Goal: Task Accomplishment & Management: Manage account settings

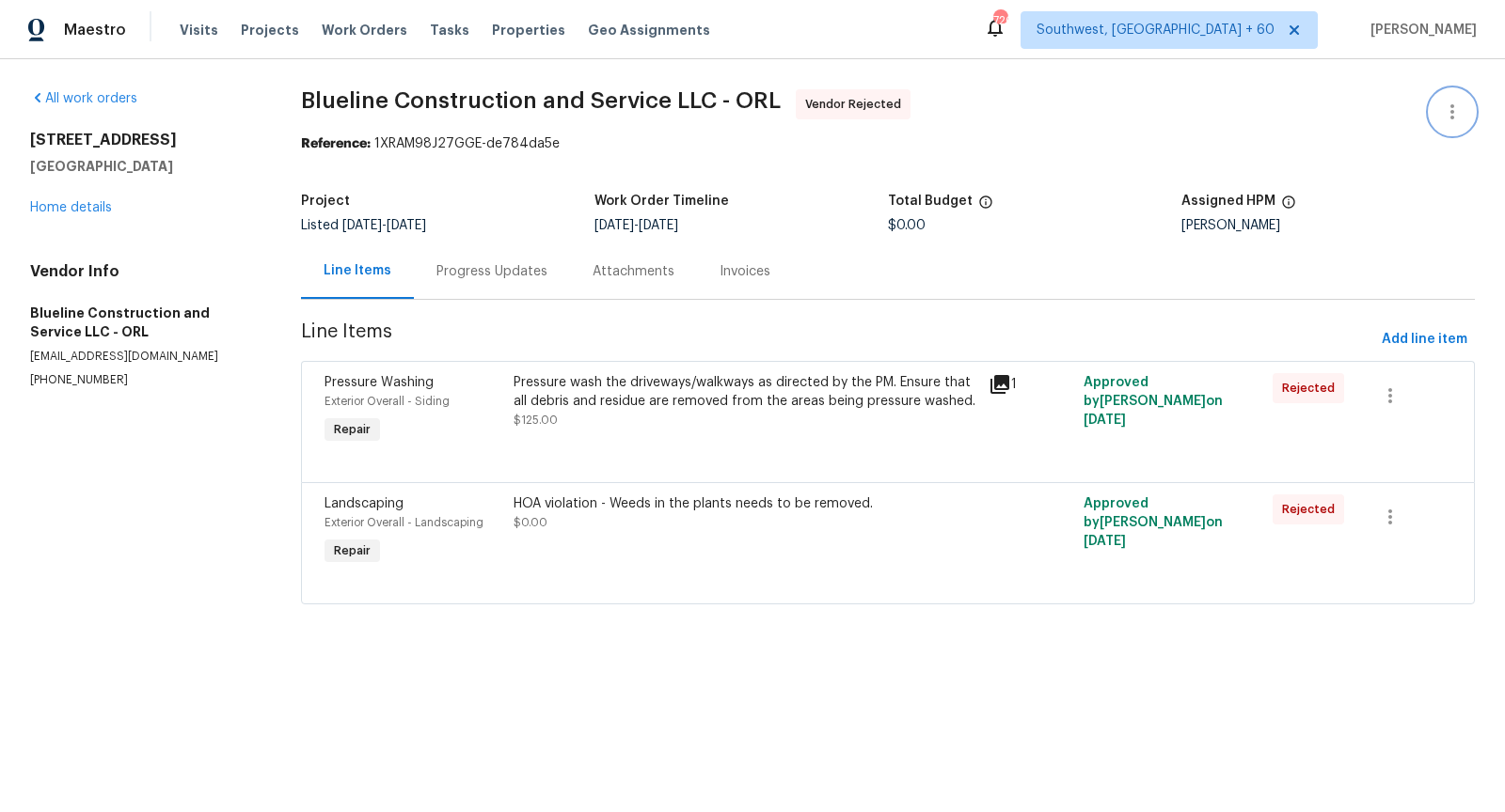
click at [1446, 112] on icon "button" at bounding box center [1452, 111] width 22 height 22
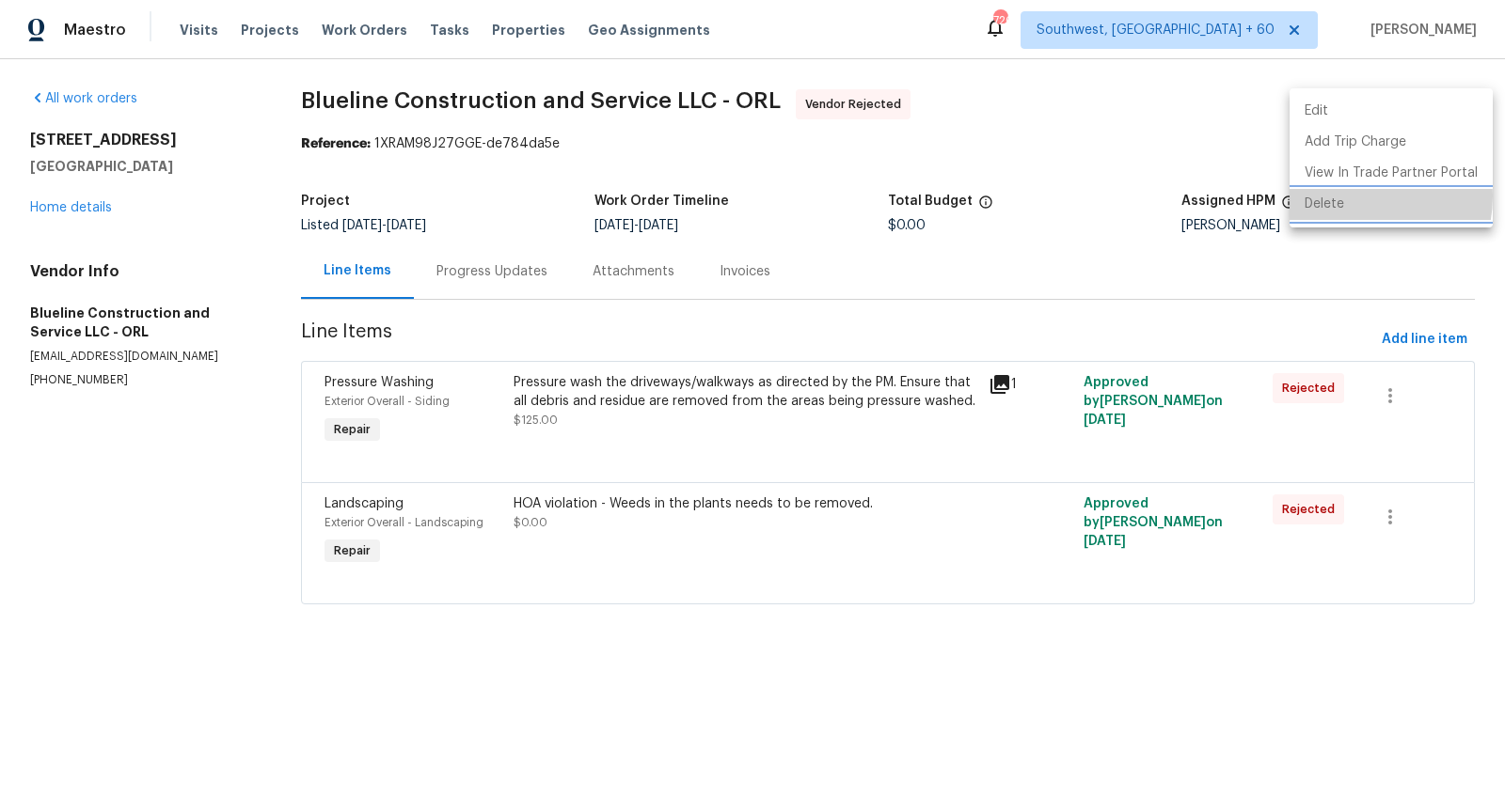
click at [1353, 196] on li "Delete" at bounding box center [1391, 204] width 203 height 31
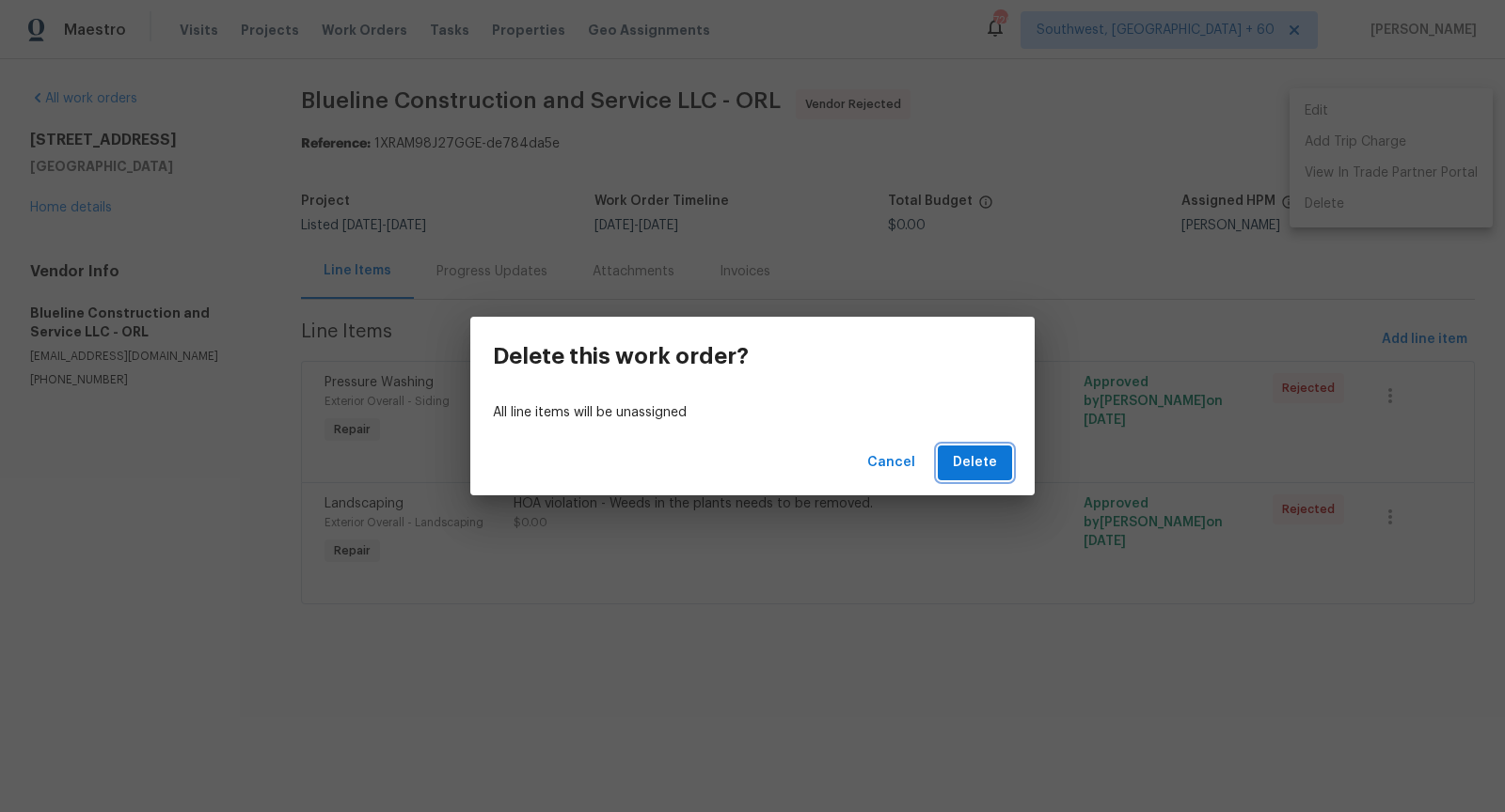
click at [980, 450] on button "Delete" at bounding box center [974, 463] width 74 height 35
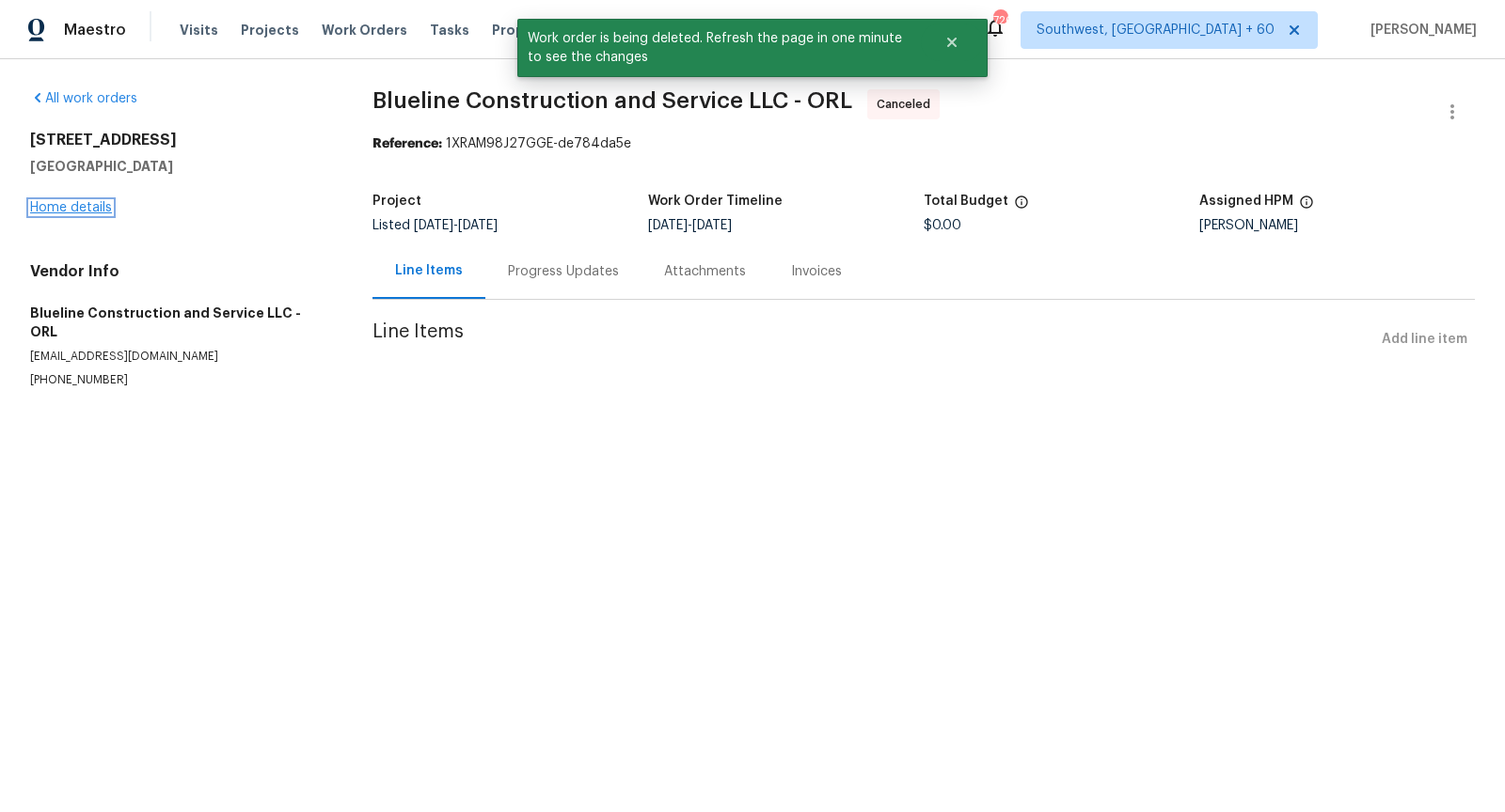
click at [74, 207] on link "Home details" at bounding box center [71, 208] width 82 height 14
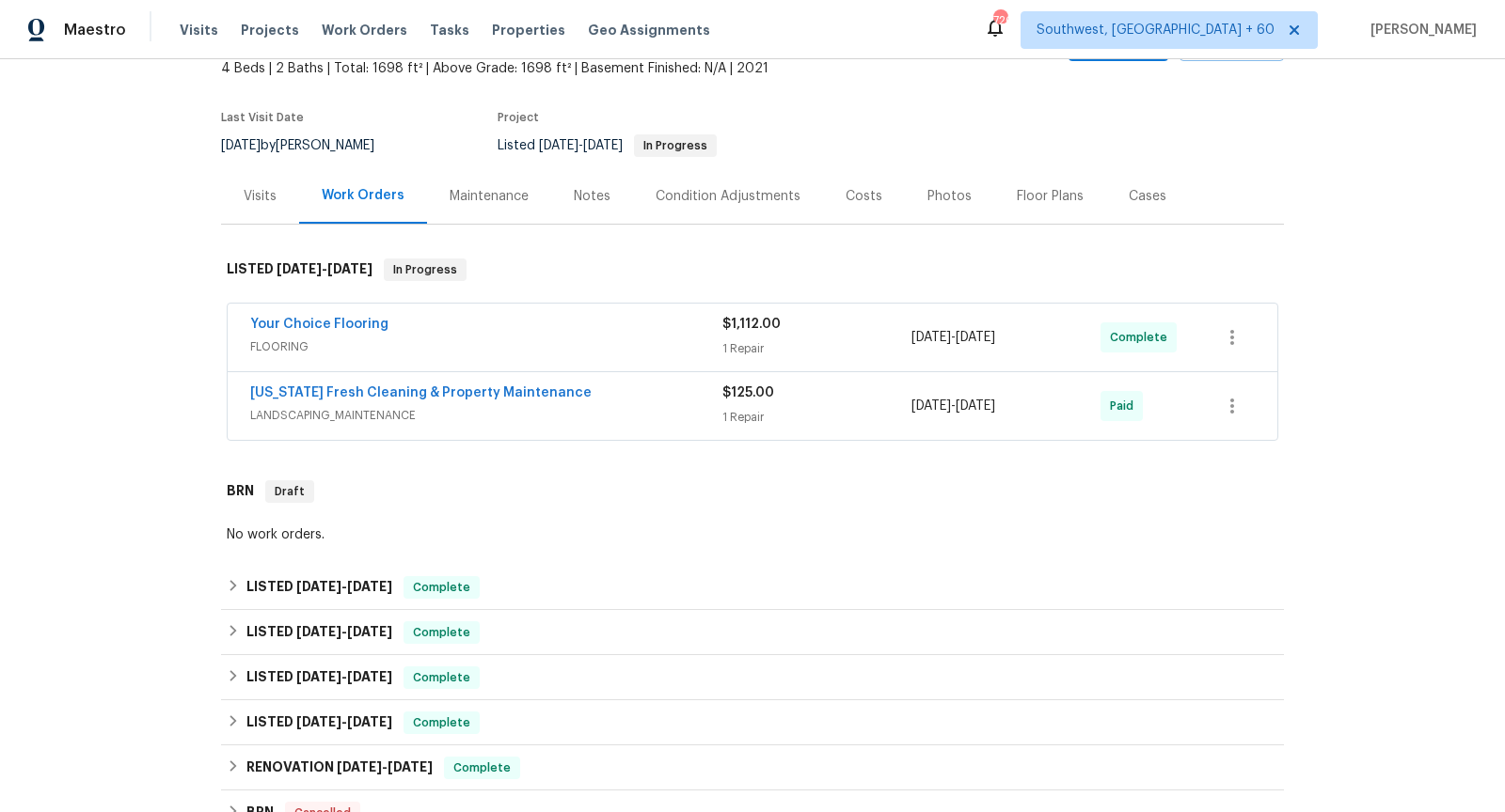
scroll to position [61, 0]
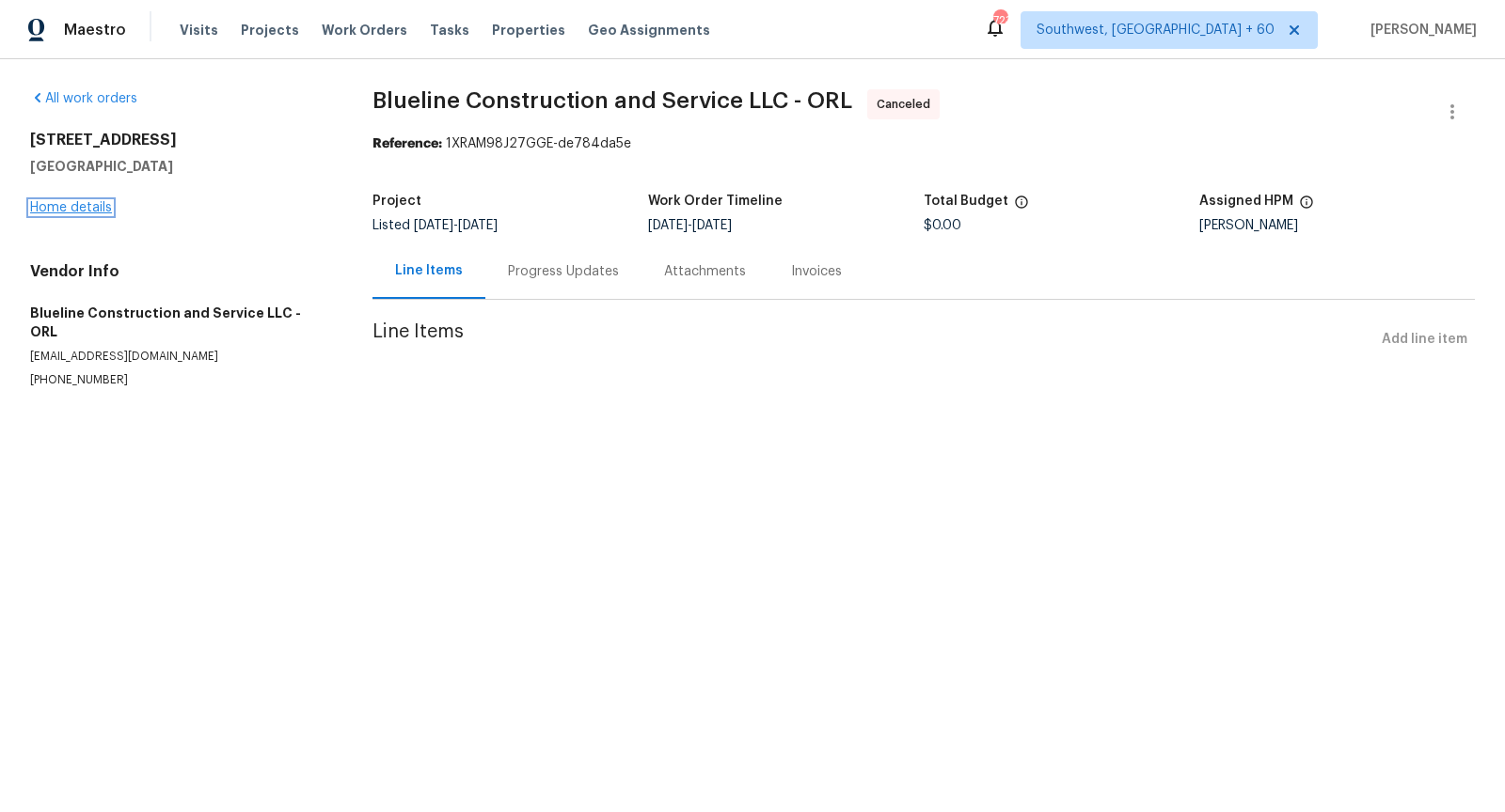
click at [80, 210] on link "Home details" at bounding box center [71, 208] width 82 height 14
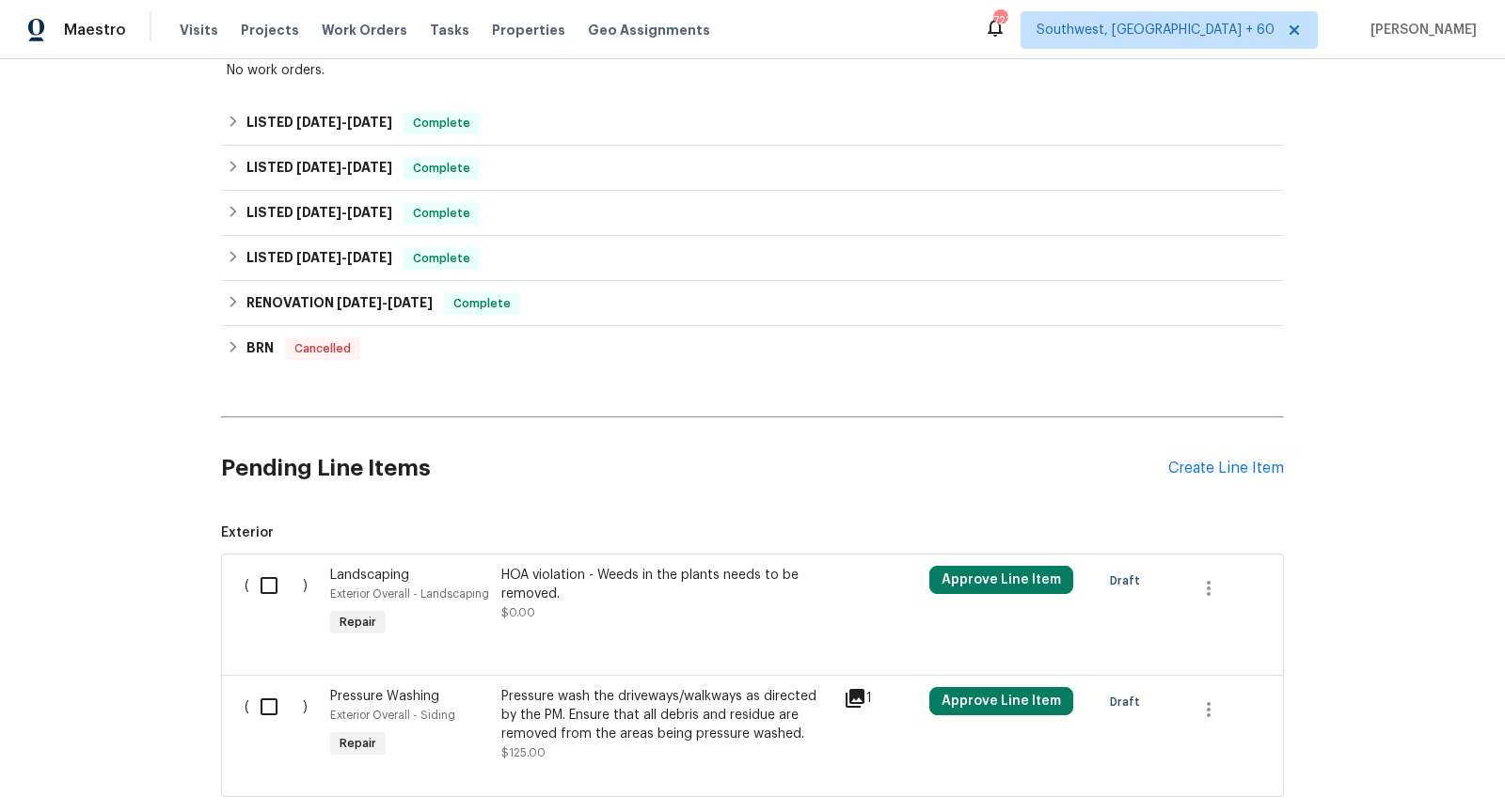
scroll to position [689, 0]
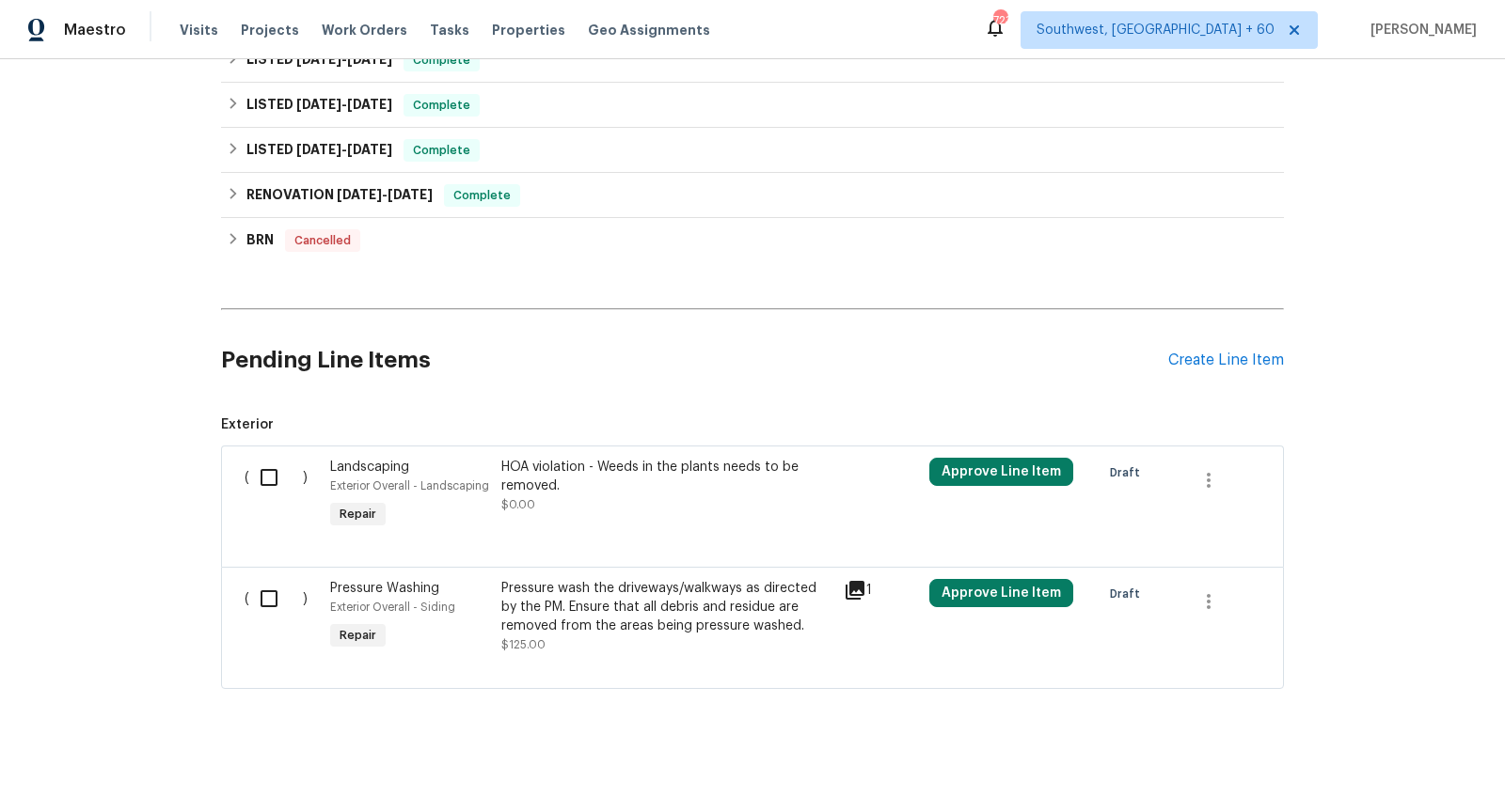
click at [275, 466] on input "checkbox" at bounding box center [276, 478] width 53 height 40
checkbox input "true"
click at [266, 587] on input "checkbox" at bounding box center [276, 598] width 53 height 40
checkbox input "true"
click at [1415, 754] on span "Create Work Order" at bounding box center [1397, 766] width 125 height 23
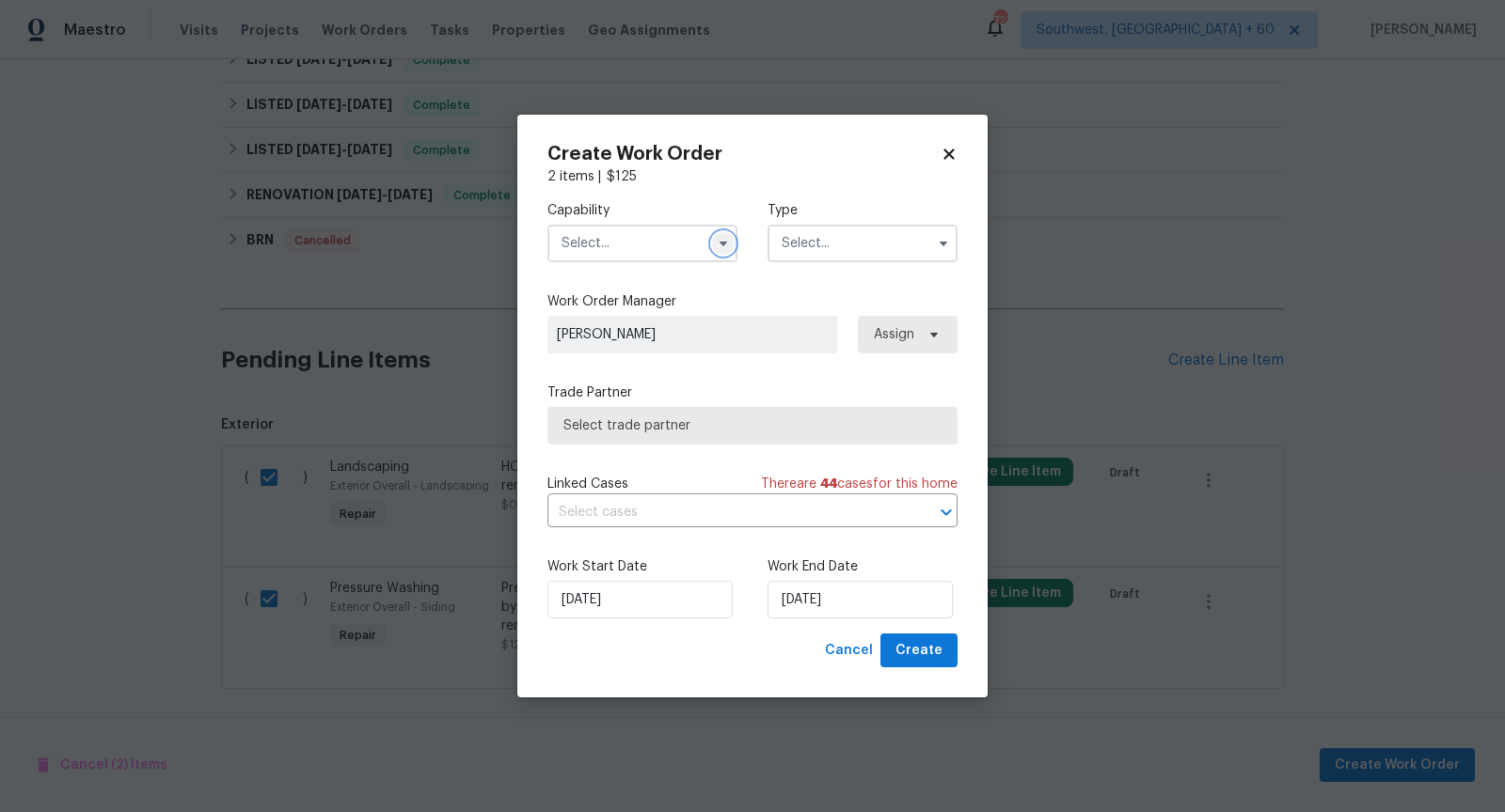
click at [730, 246] on icon "button" at bounding box center [723, 244] width 15 height 15
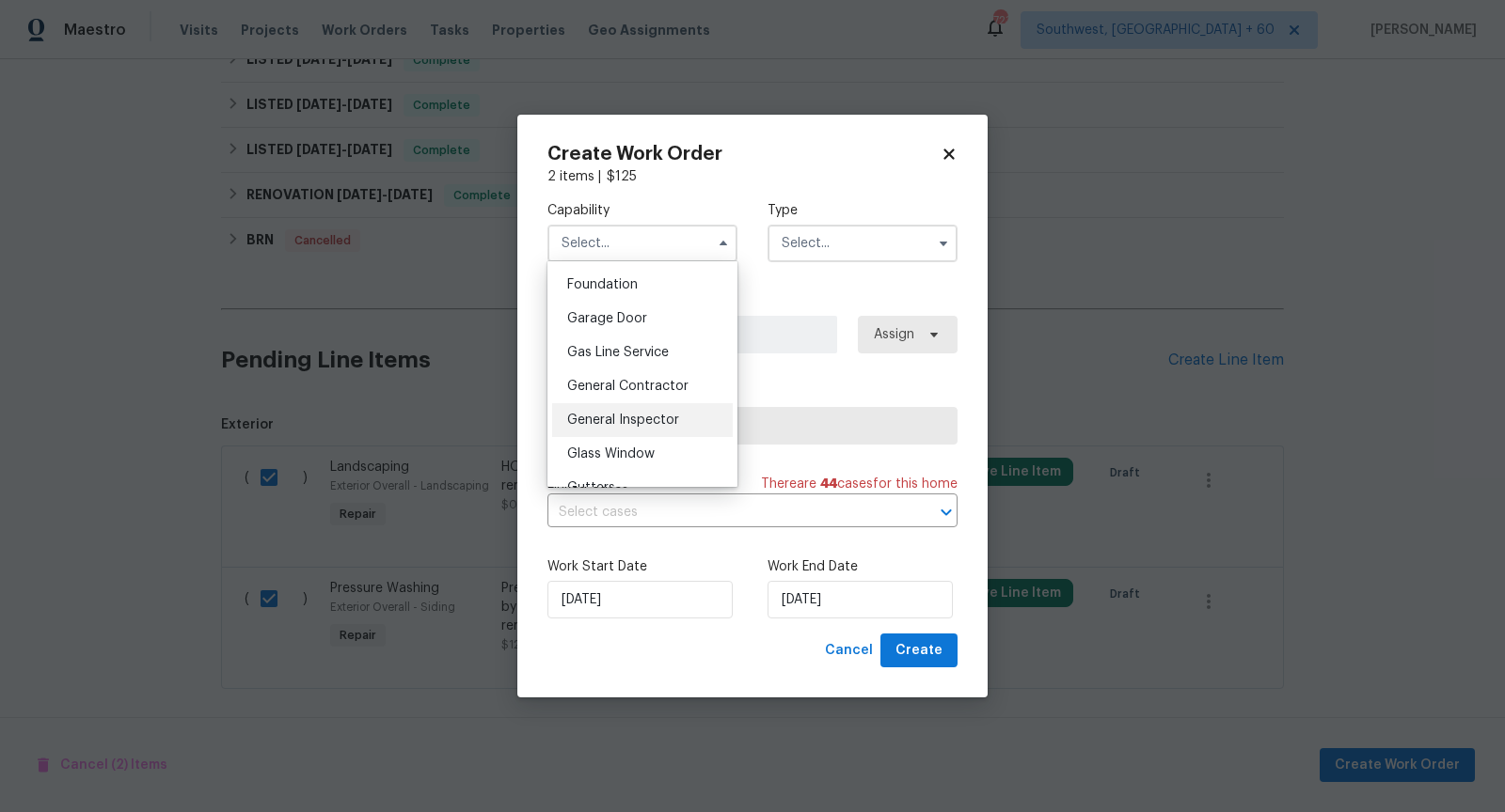
scroll to position [804, 0]
click at [635, 370] on span "General Contractor" at bounding box center [627, 377] width 121 height 14
type input "General Contractor"
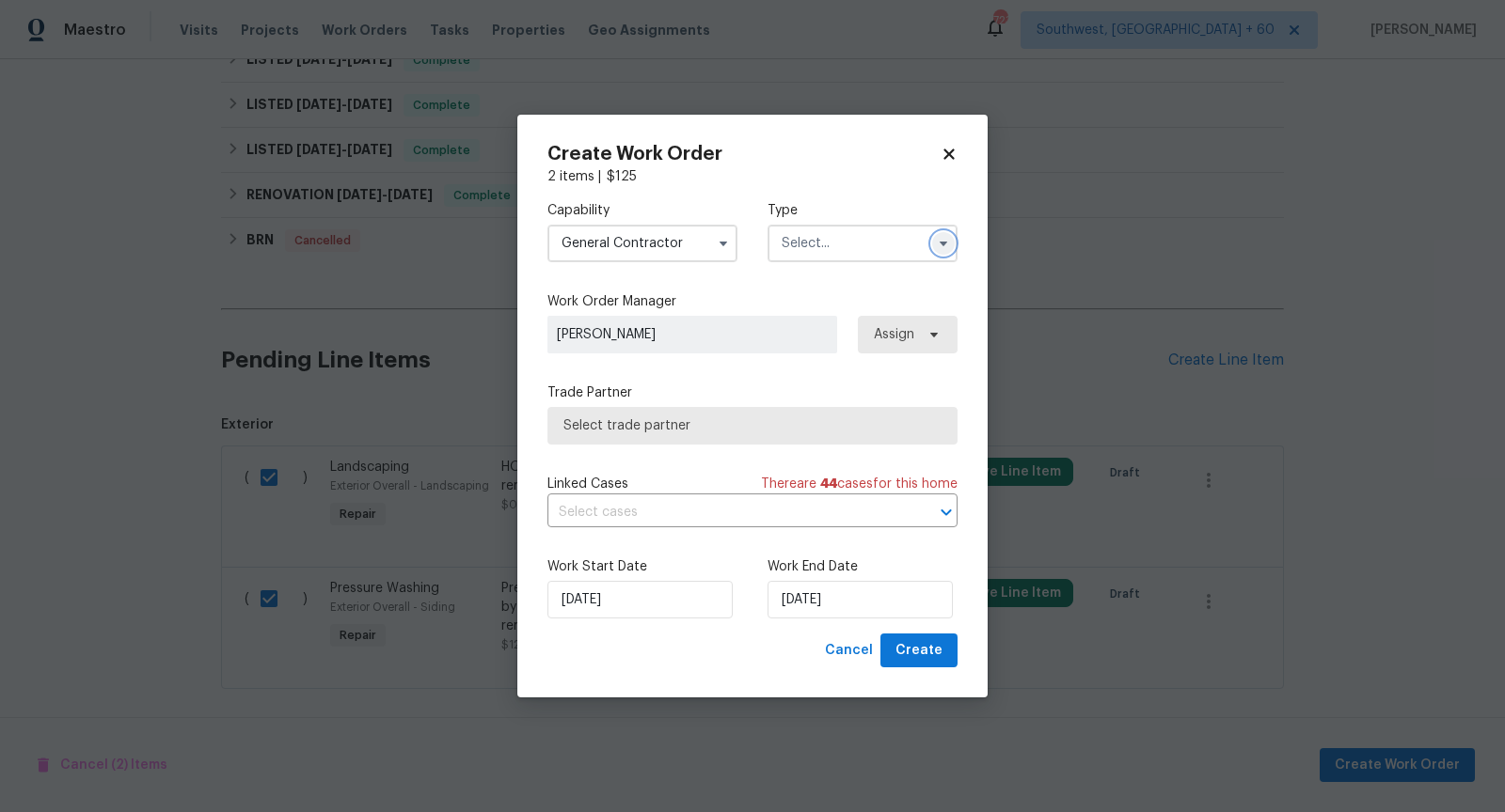
click at [941, 242] on icon "button" at bounding box center [943, 244] width 8 height 5
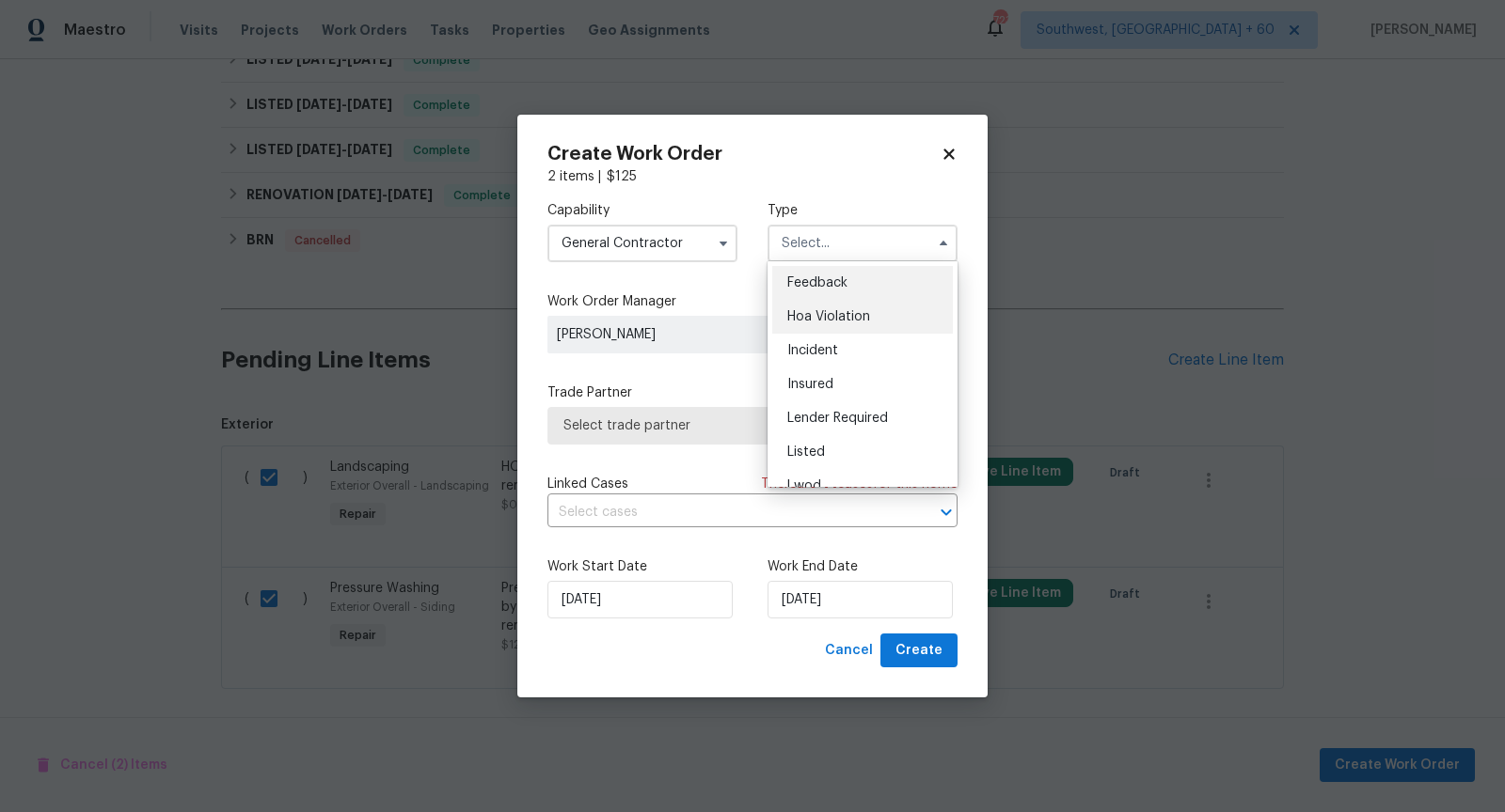
click at [839, 313] on span "Hoa Violation" at bounding box center [829, 317] width 83 height 14
type input "Hoa Violation"
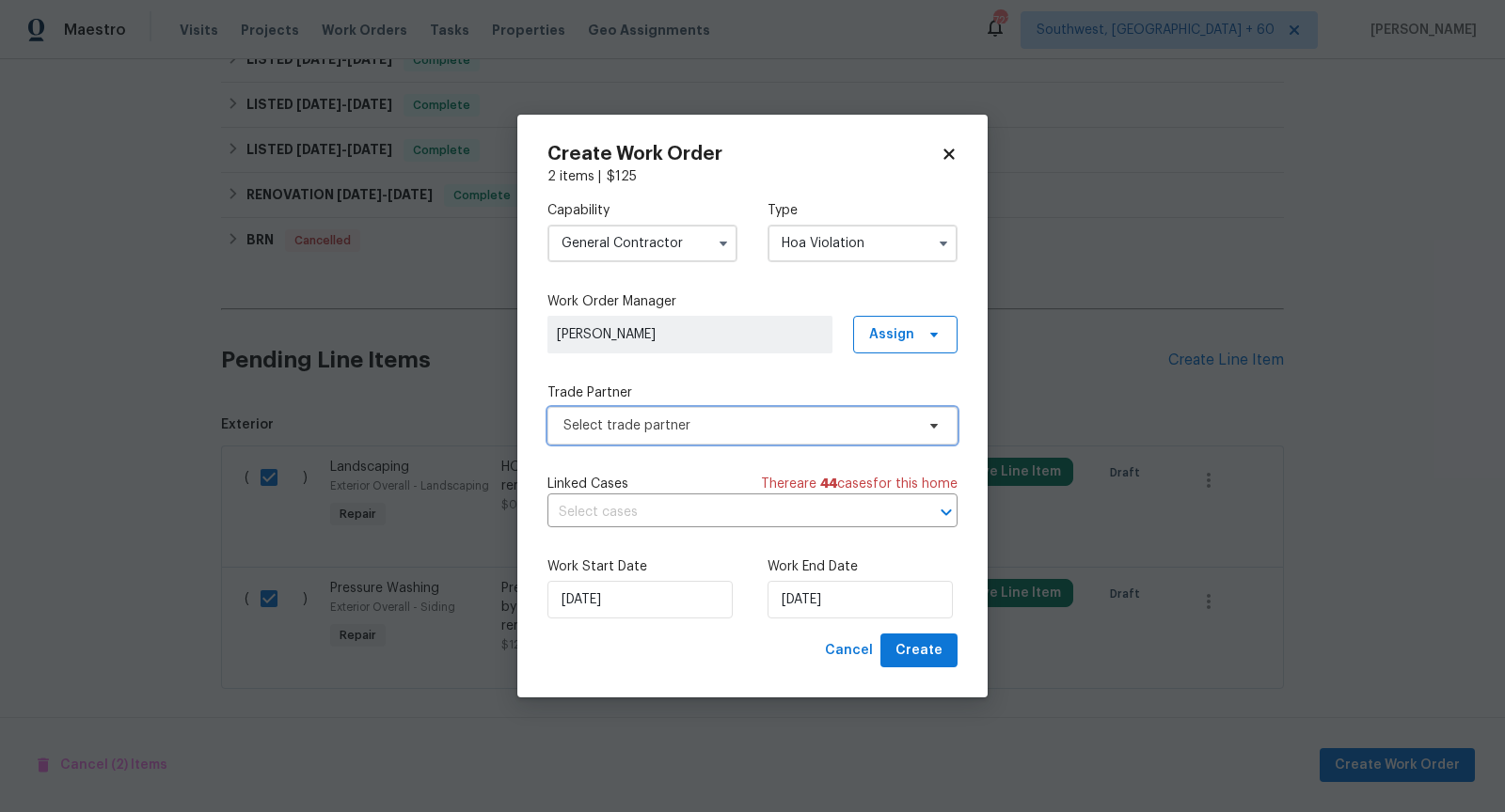
click at [774, 427] on span "Select trade partner" at bounding box center [738, 425] width 351 height 18
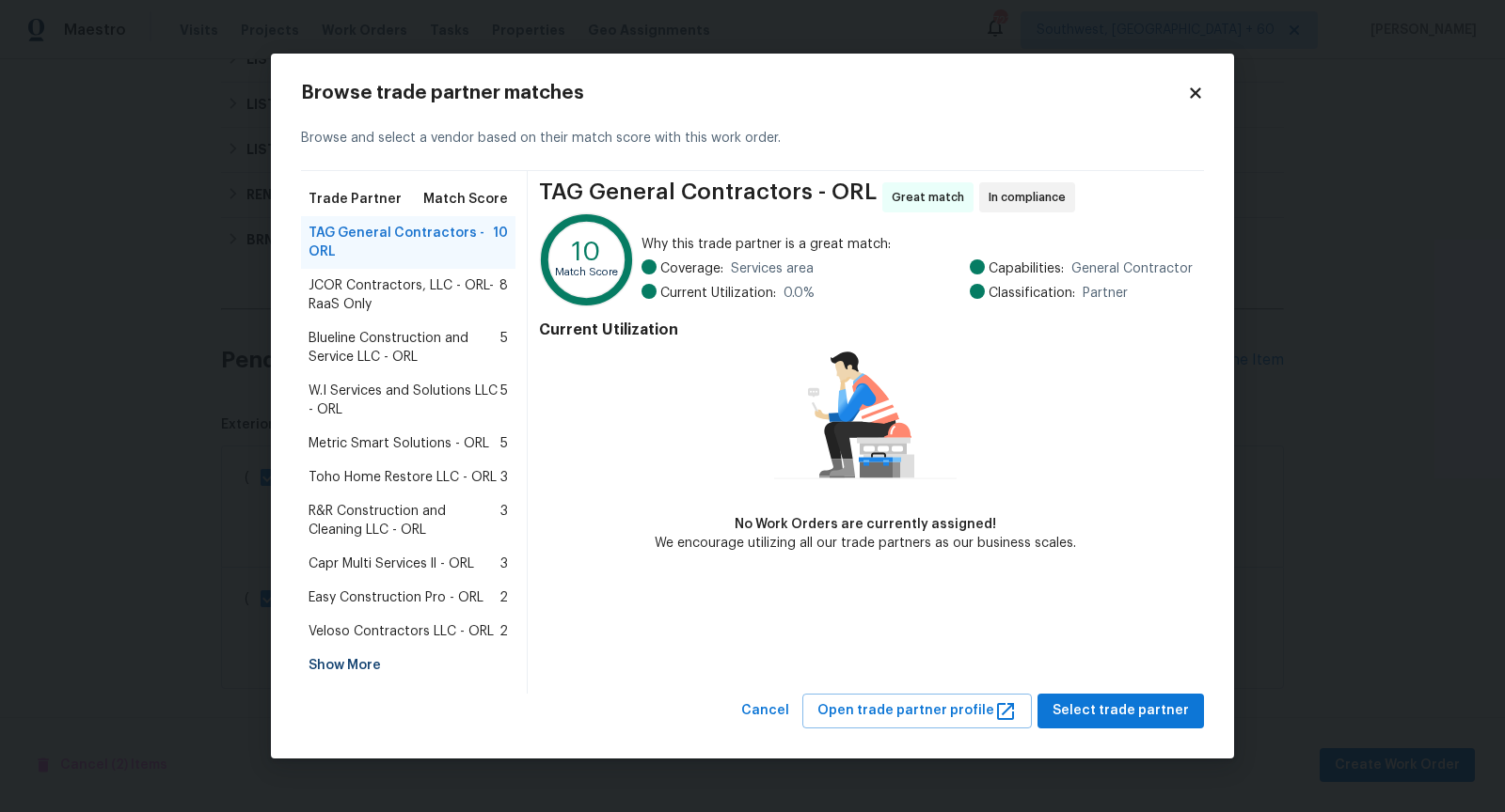
click at [390, 289] on span "JCOR Contractors, LLC - ORL-RaaS Only" at bounding box center [403, 295] width 191 height 38
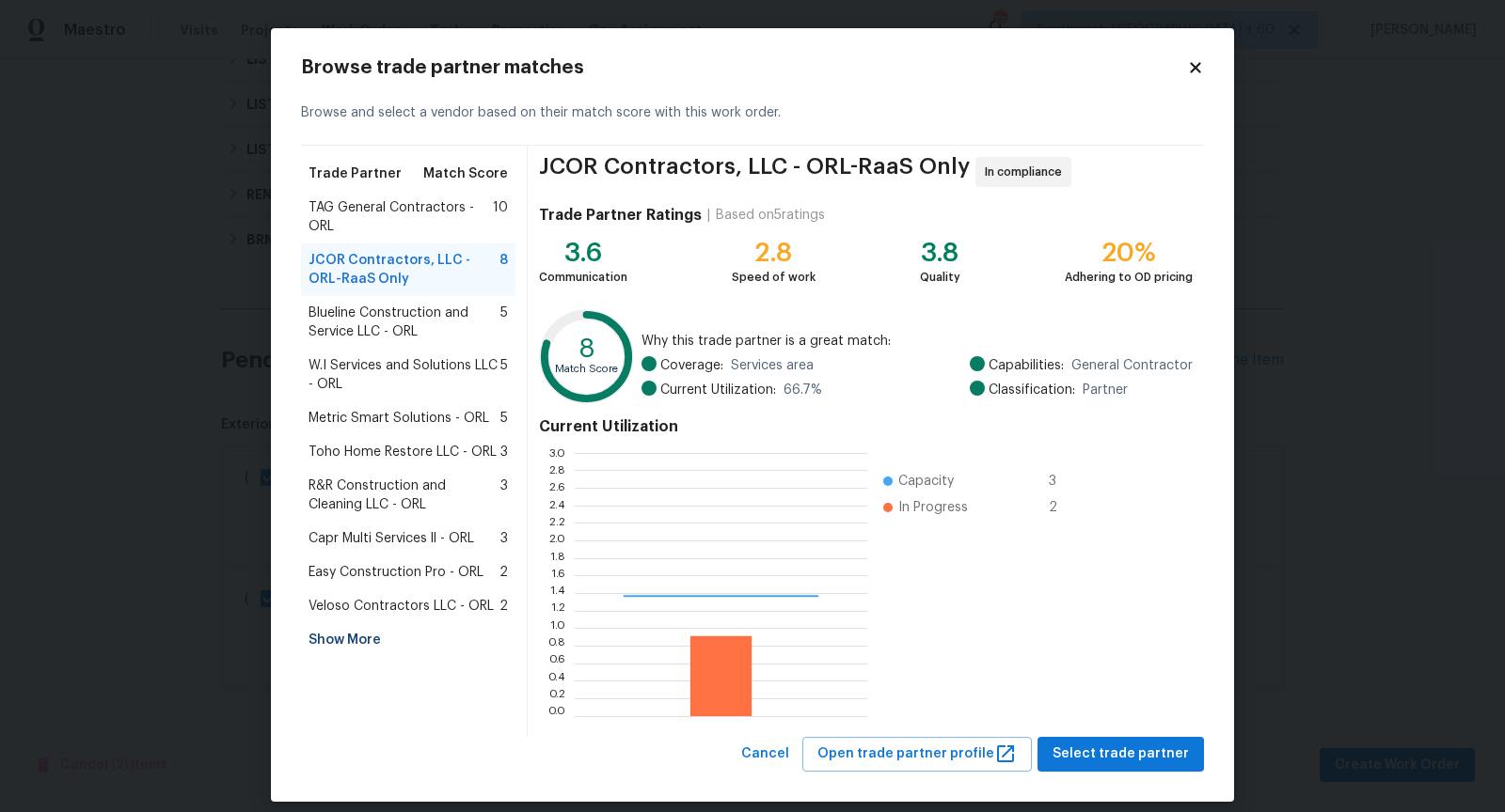
scroll to position [263, 292]
click at [1138, 744] on span "Select trade partner" at bounding box center [1120, 754] width 136 height 23
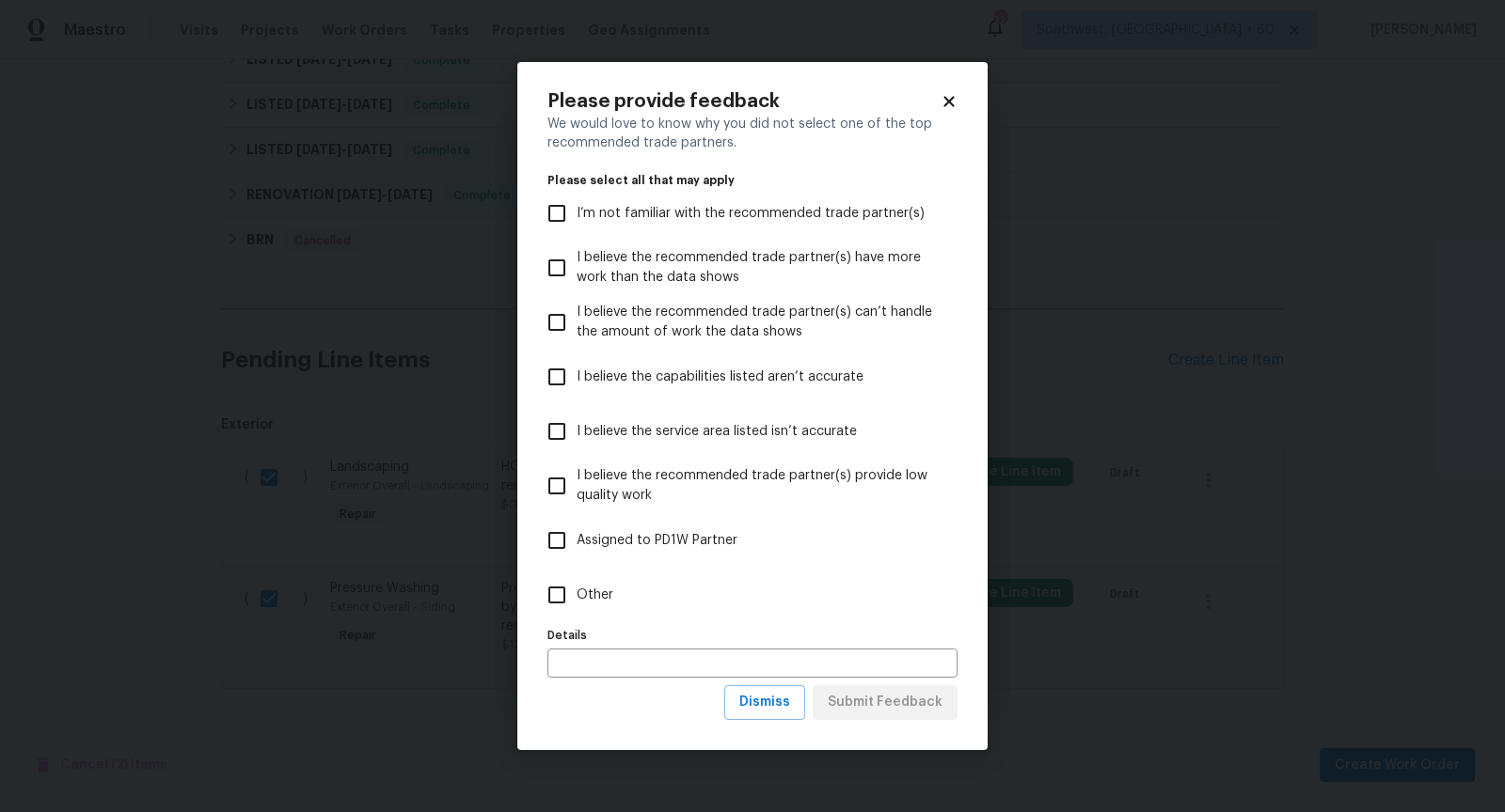
click at [551, 577] on input "Other" at bounding box center [556, 594] width 40 height 40
checkbox input "true"
click at [867, 703] on span "Submit Feedback" at bounding box center [885, 703] width 115 height 23
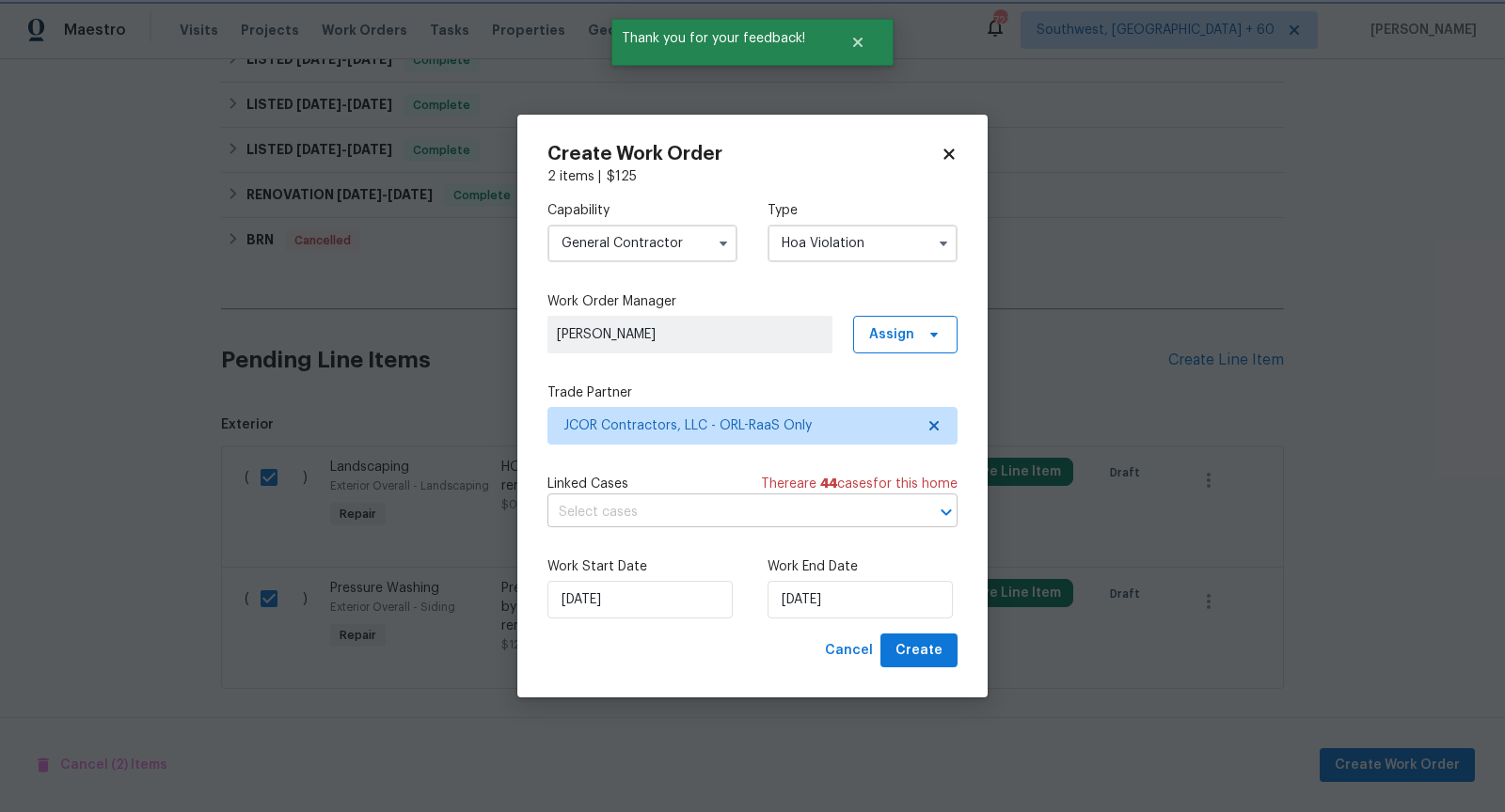
click at [939, 510] on icon "Open" at bounding box center [946, 511] width 22 height 22
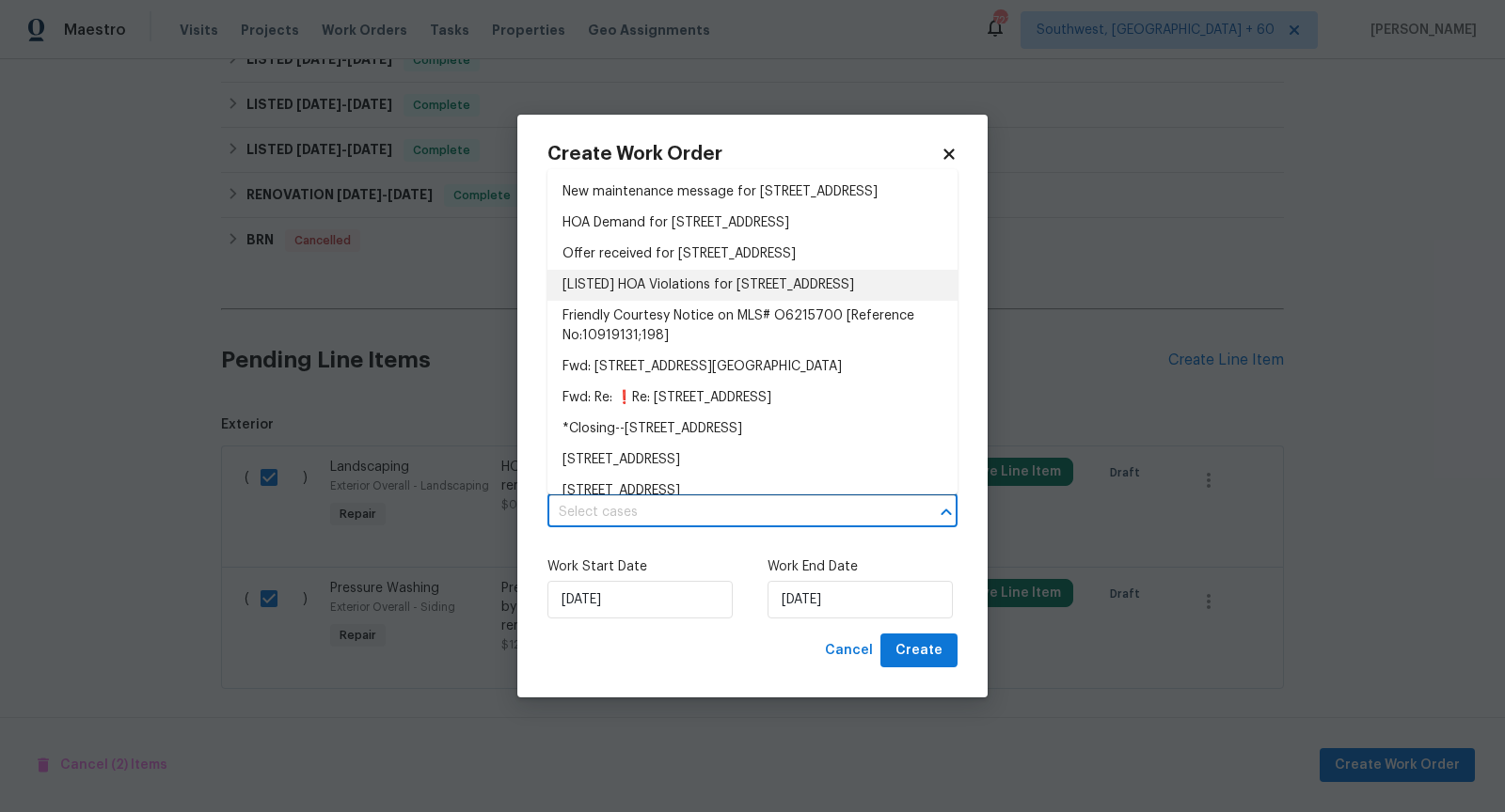
click at [711, 301] on li "[LISTED] HOA Violations for 89 Rivertown Rd, Palm Coast, FL 32137" at bounding box center [752, 285] width 410 height 31
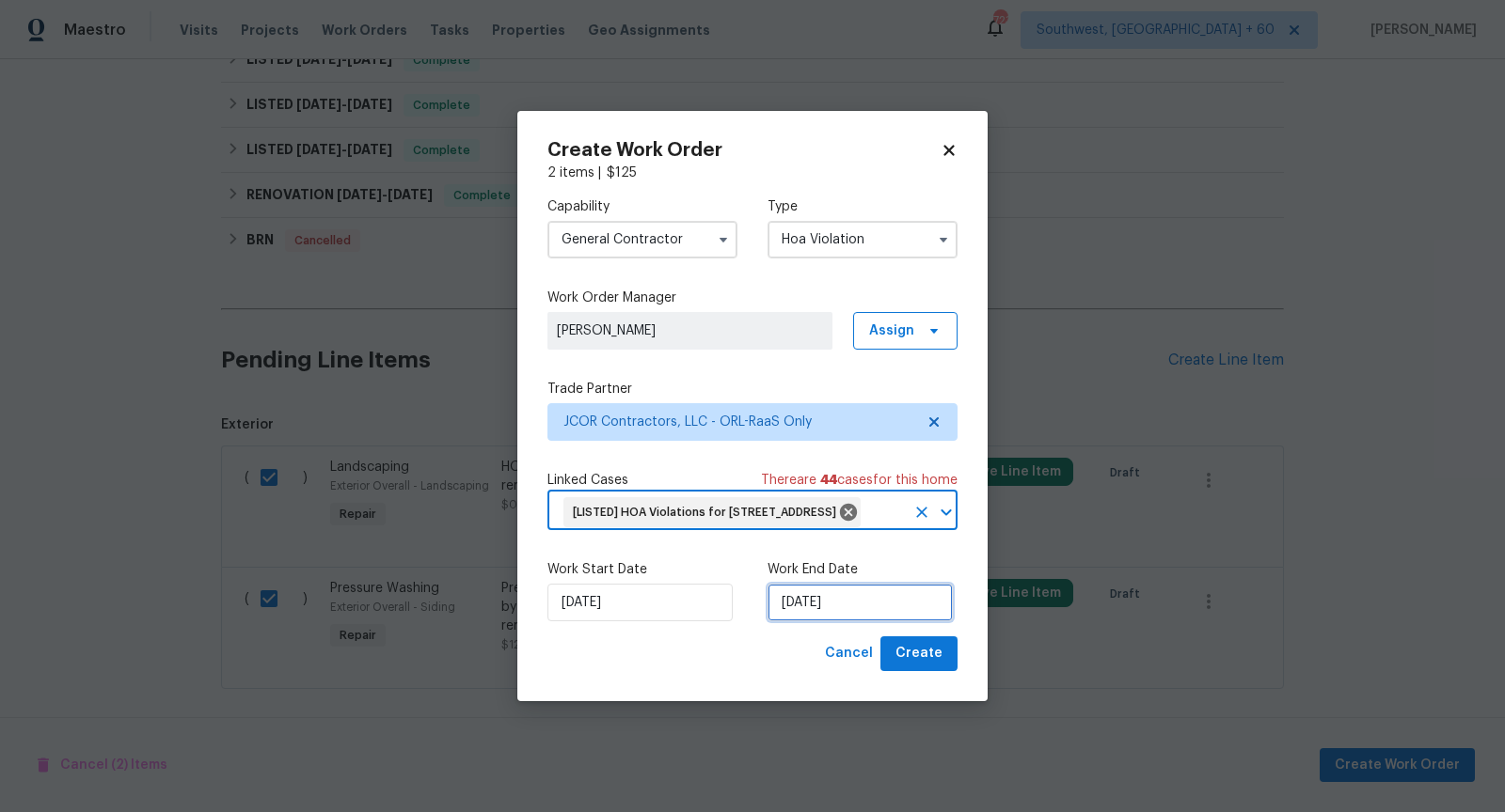
click at [838, 622] on input "01/10/2025" at bounding box center [860, 602] width 186 height 38
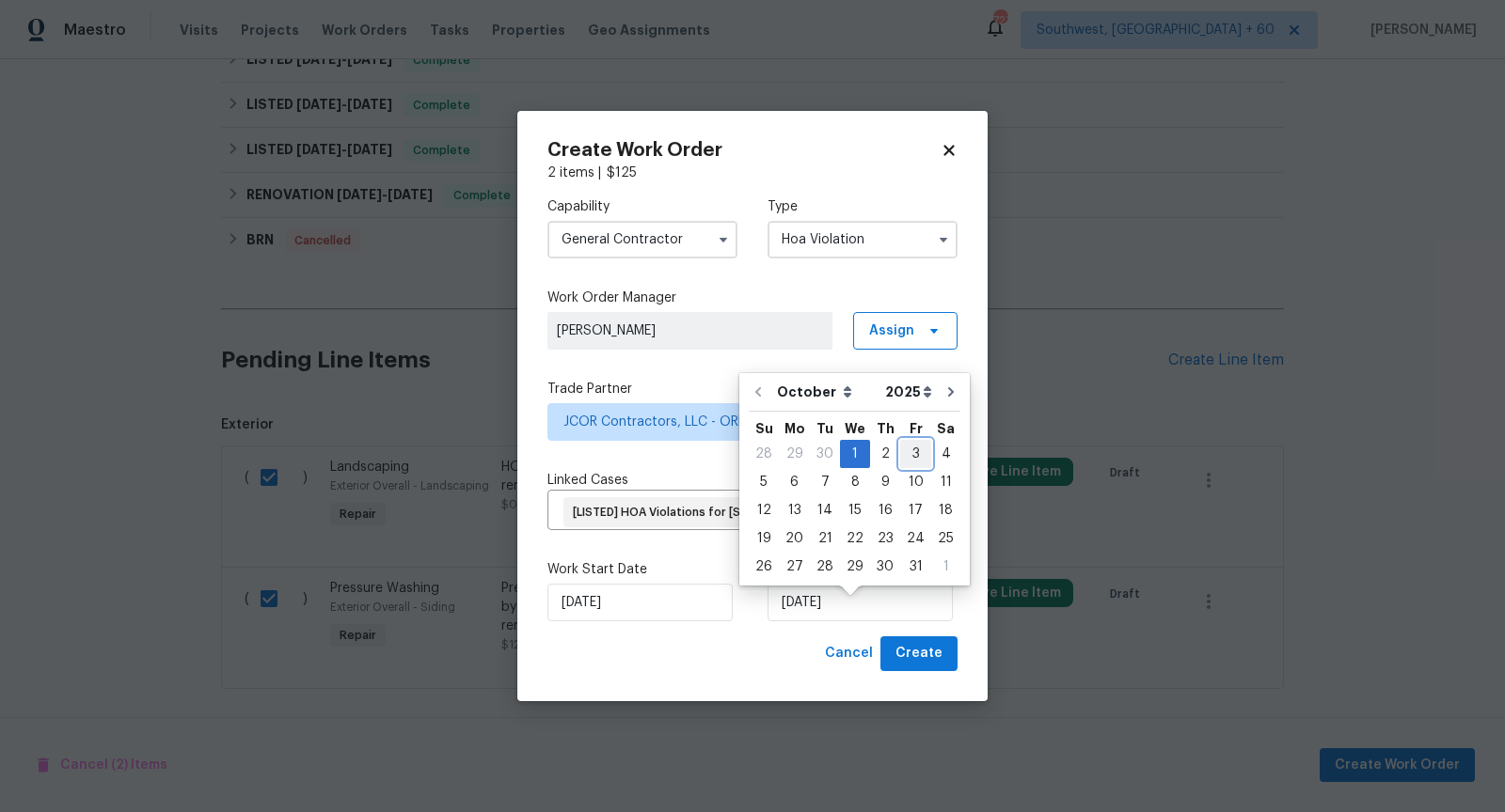
click at [911, 451] on div "3" at bounding box center [916, 453] width 31 height 26
type input "03/10/2025"
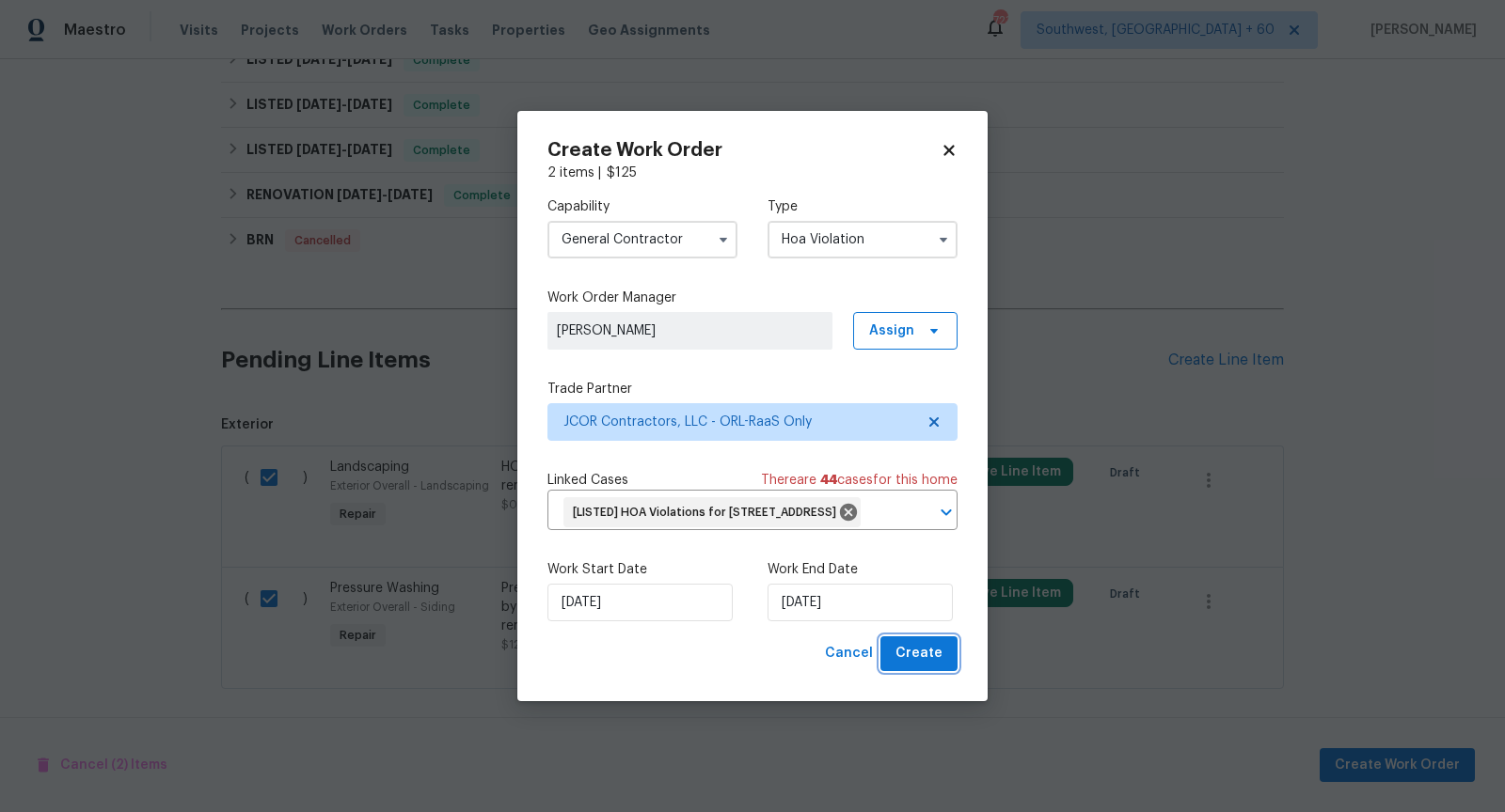
click at [927, 665] on span "Create" at bounding box center [919, 653] width 47 height 23
checkbox input "false"
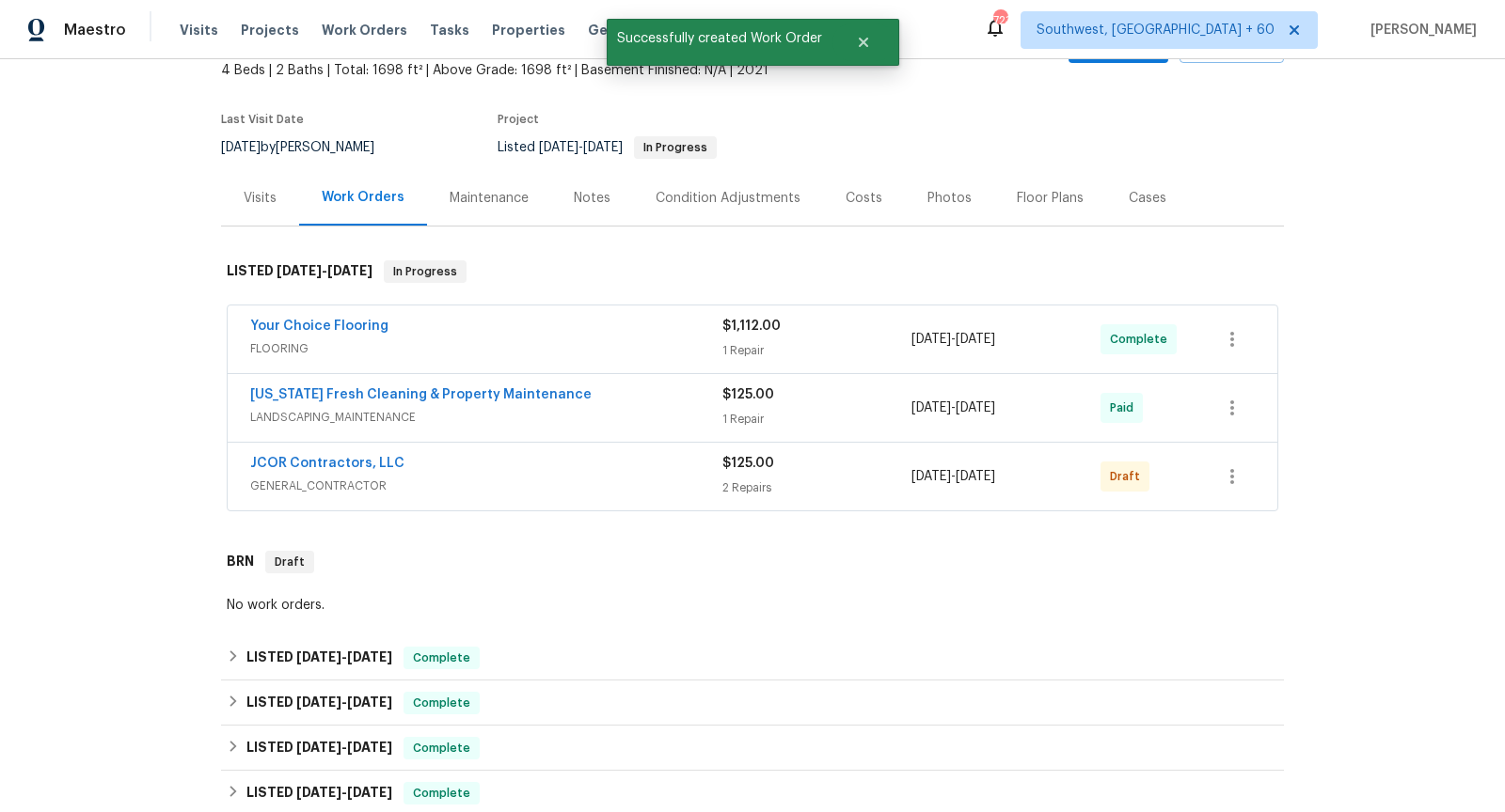
scroll to position [69, 0]
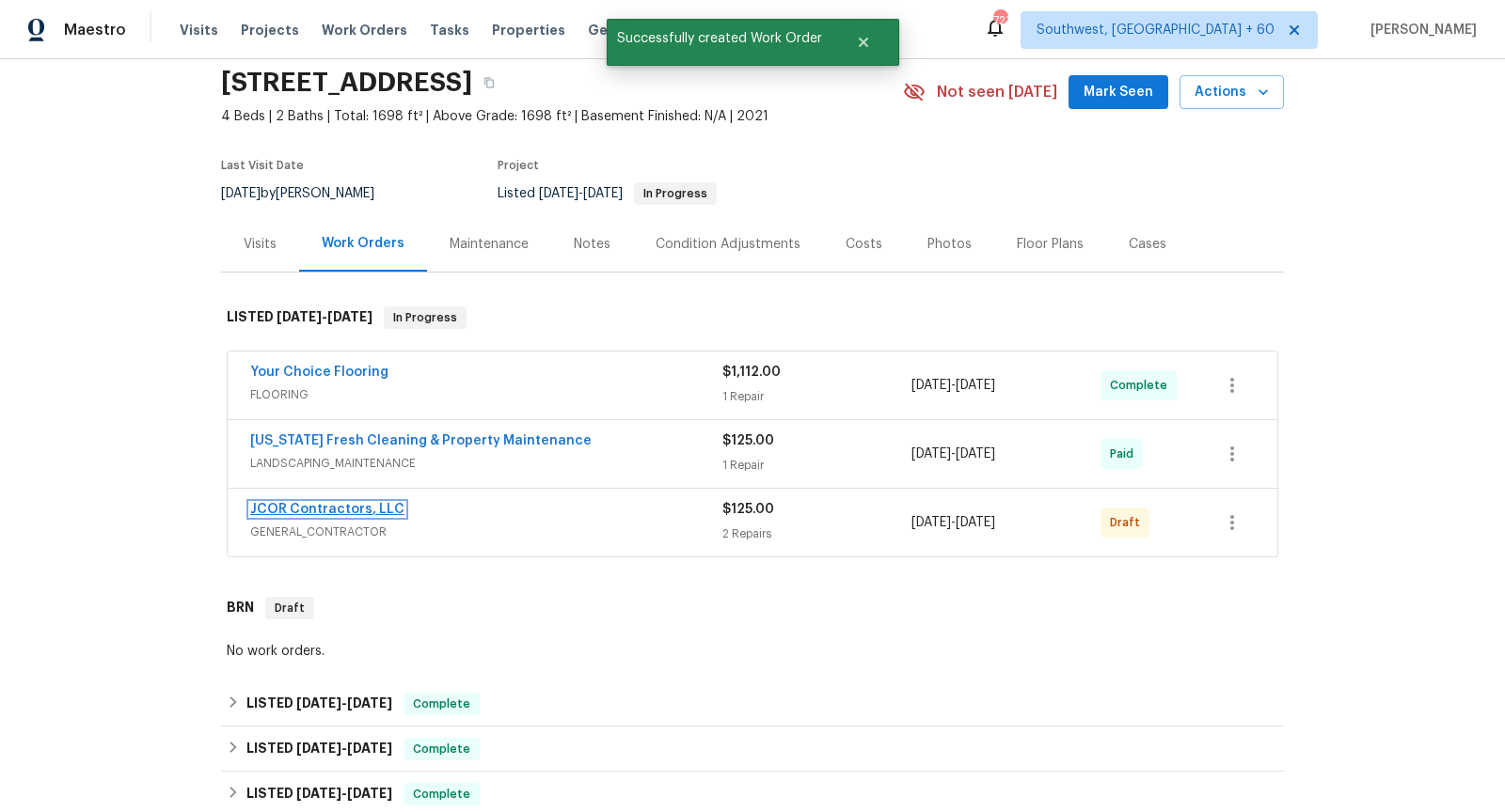
click at [334, 506] on link "JCOR Contractors, LLC" at bounding box center [327, 509] width 154 height 14
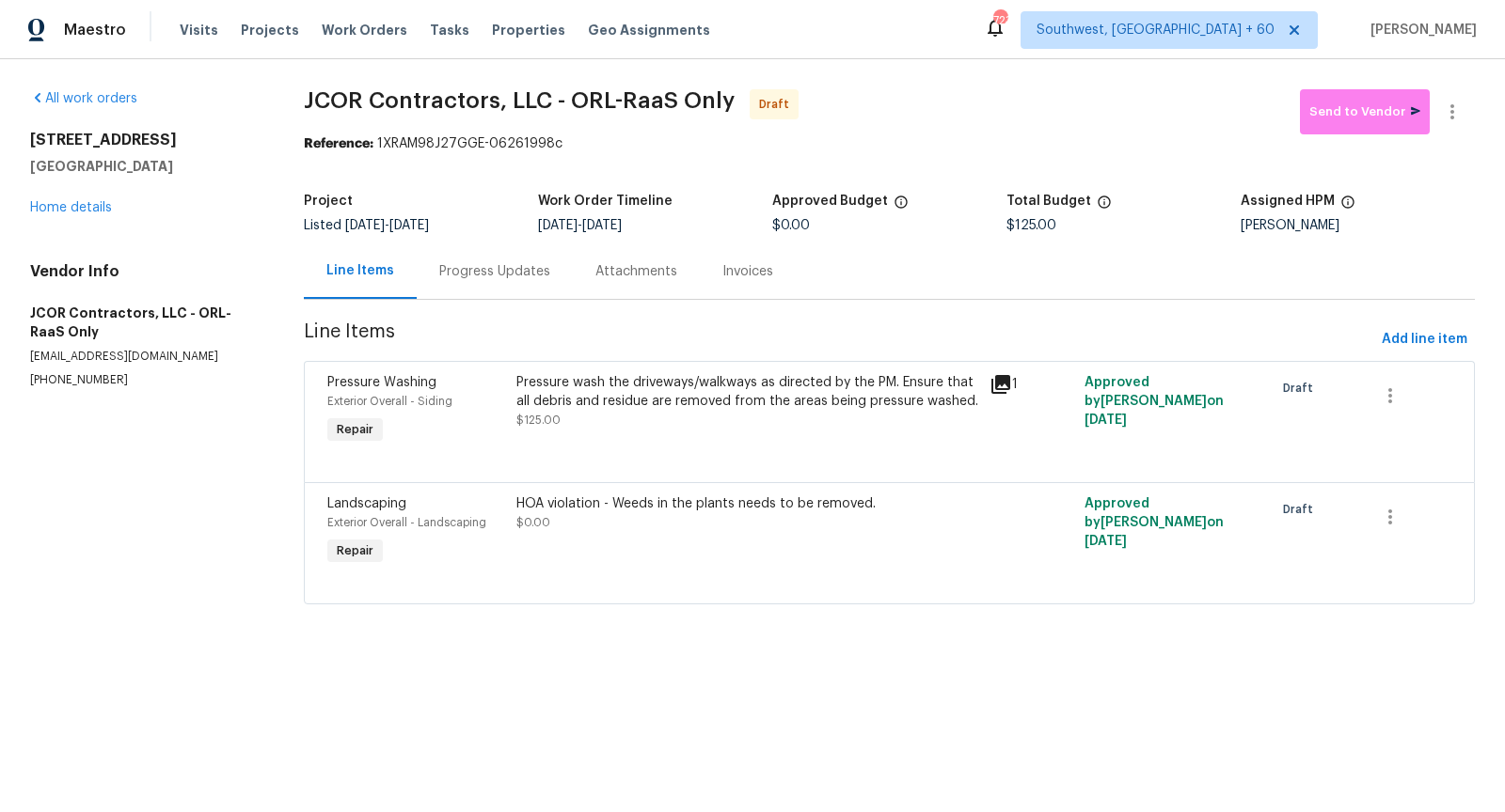
click at [477, 282] on div "Progress Updates" at bounding box center [494, 271] width 156 height 55
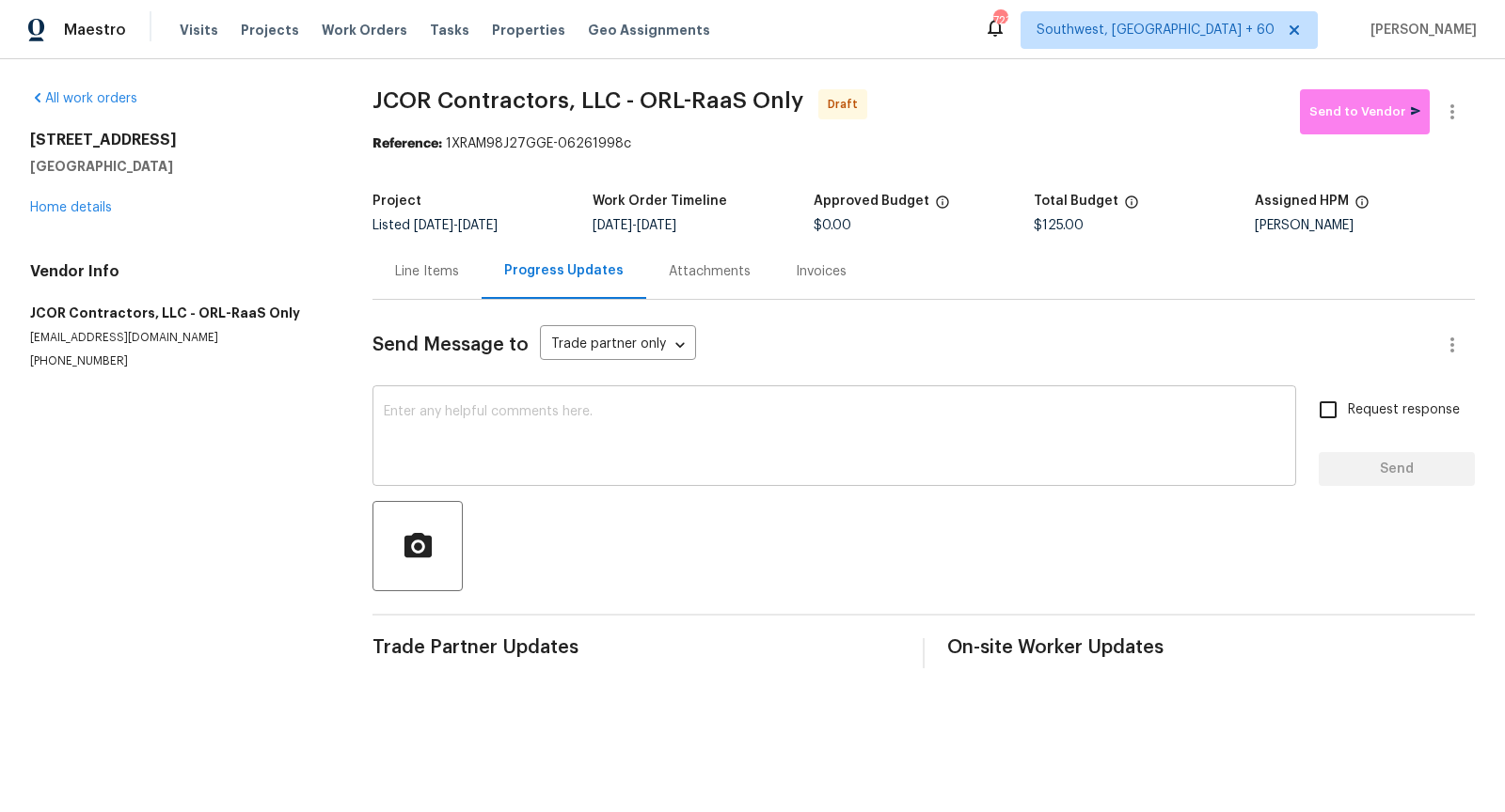
click at [500, 485] on div "x ​" at bounding box center [834, 438] width 924 height 96
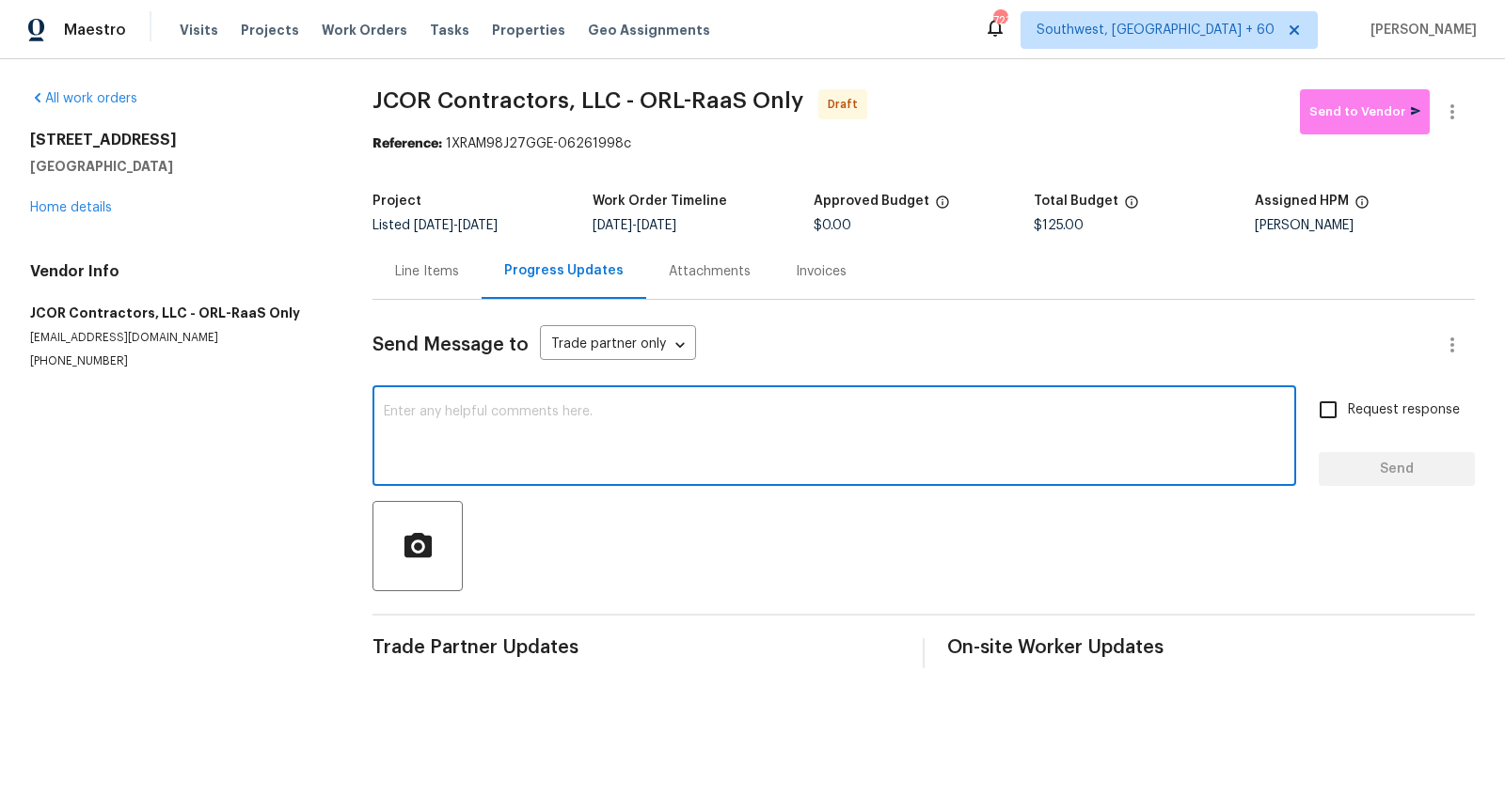
paste textarea "Hi, I'm Pranesh from Opendoor. Just wanted to check if you received the workord…"
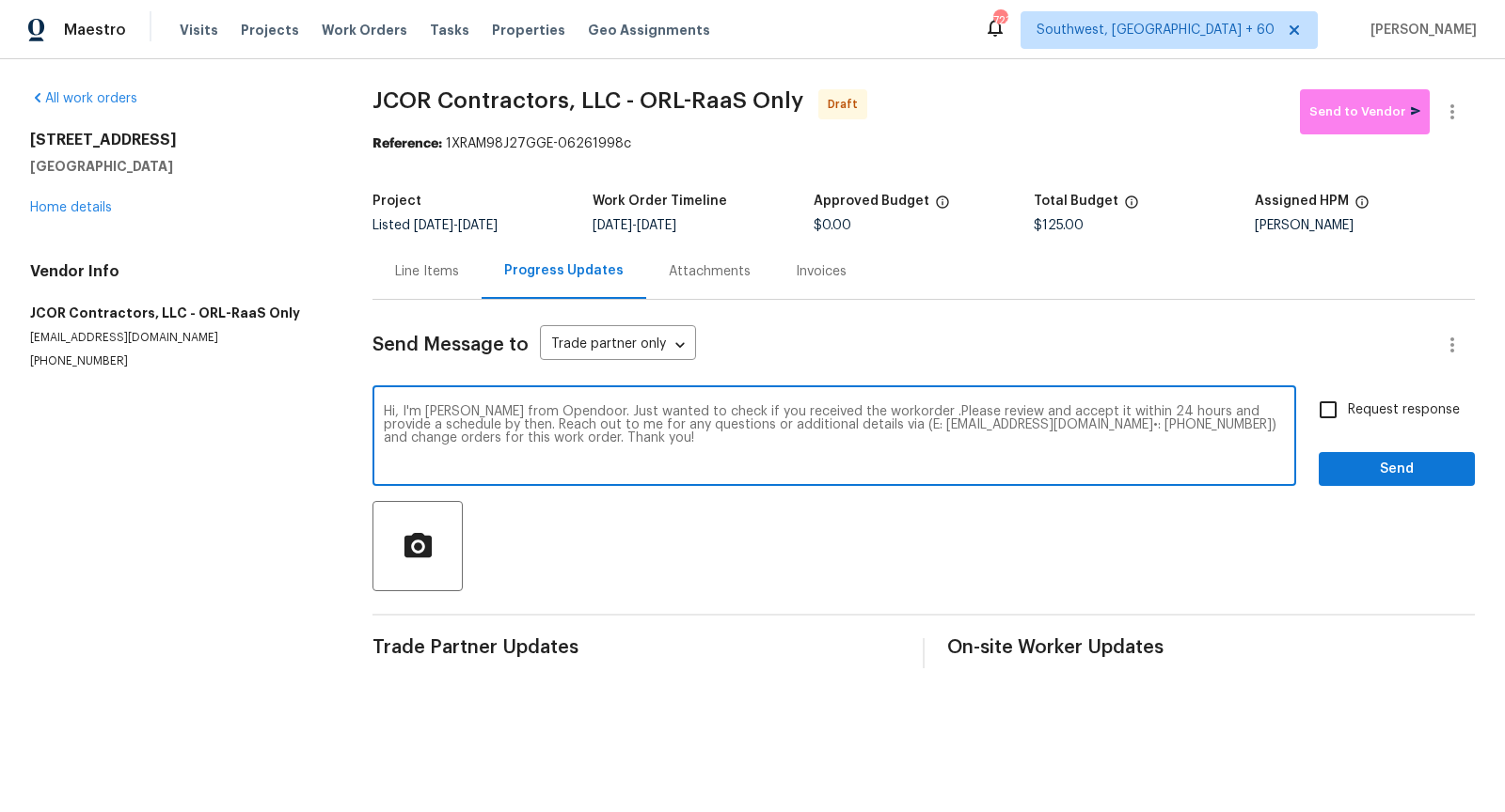
type textarea "Hi, I'm Pranesh from Opendoor. Just wanted to check if you received the workord…"
click at [1321, 404] on input "Request response" at bounding box center [1328, 410] width 40 height 40
checkbox input "true"
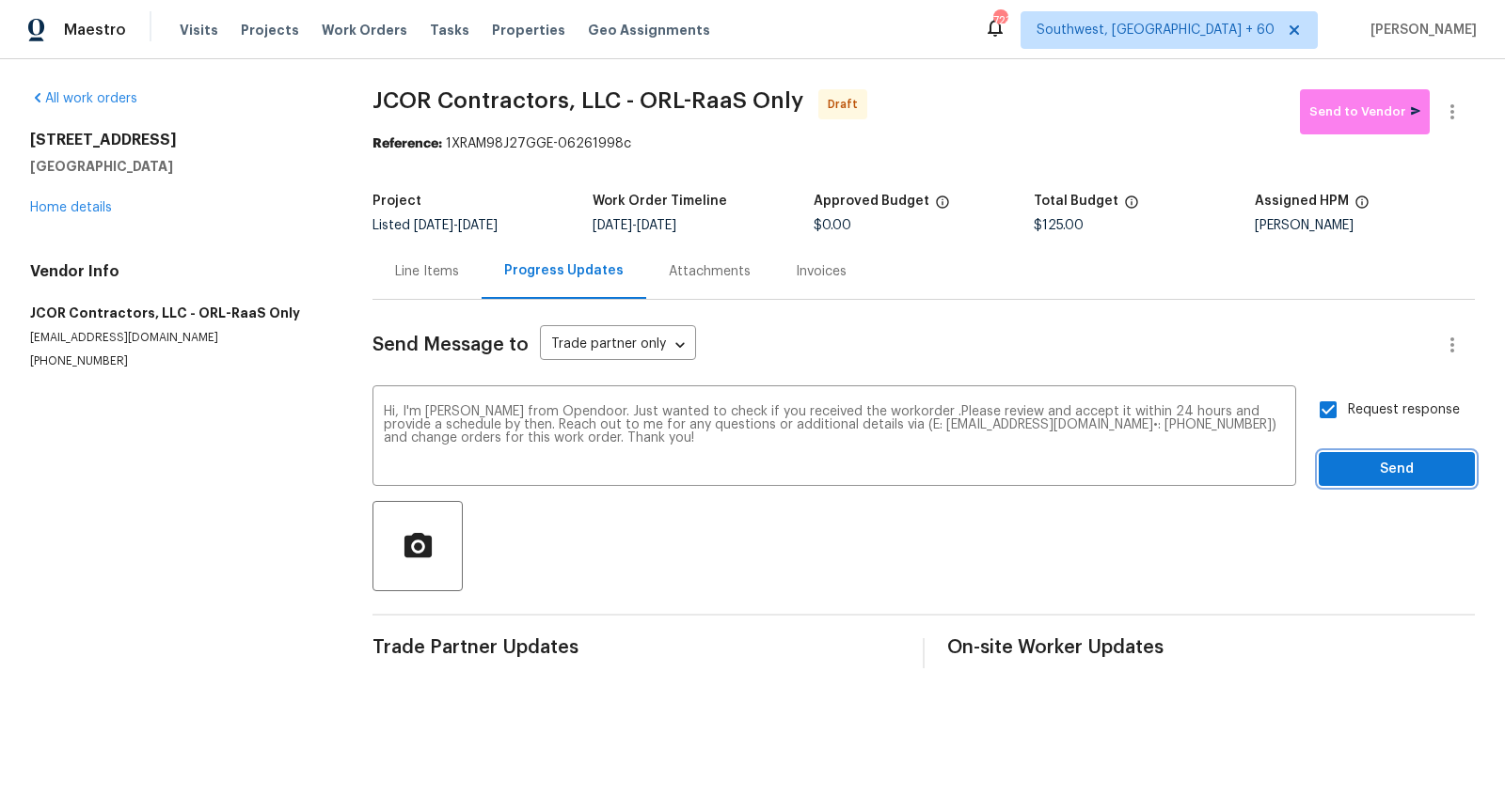
click at [1356, 458] on span "Send" at bounding box center [1397, 470] width 126 height 23
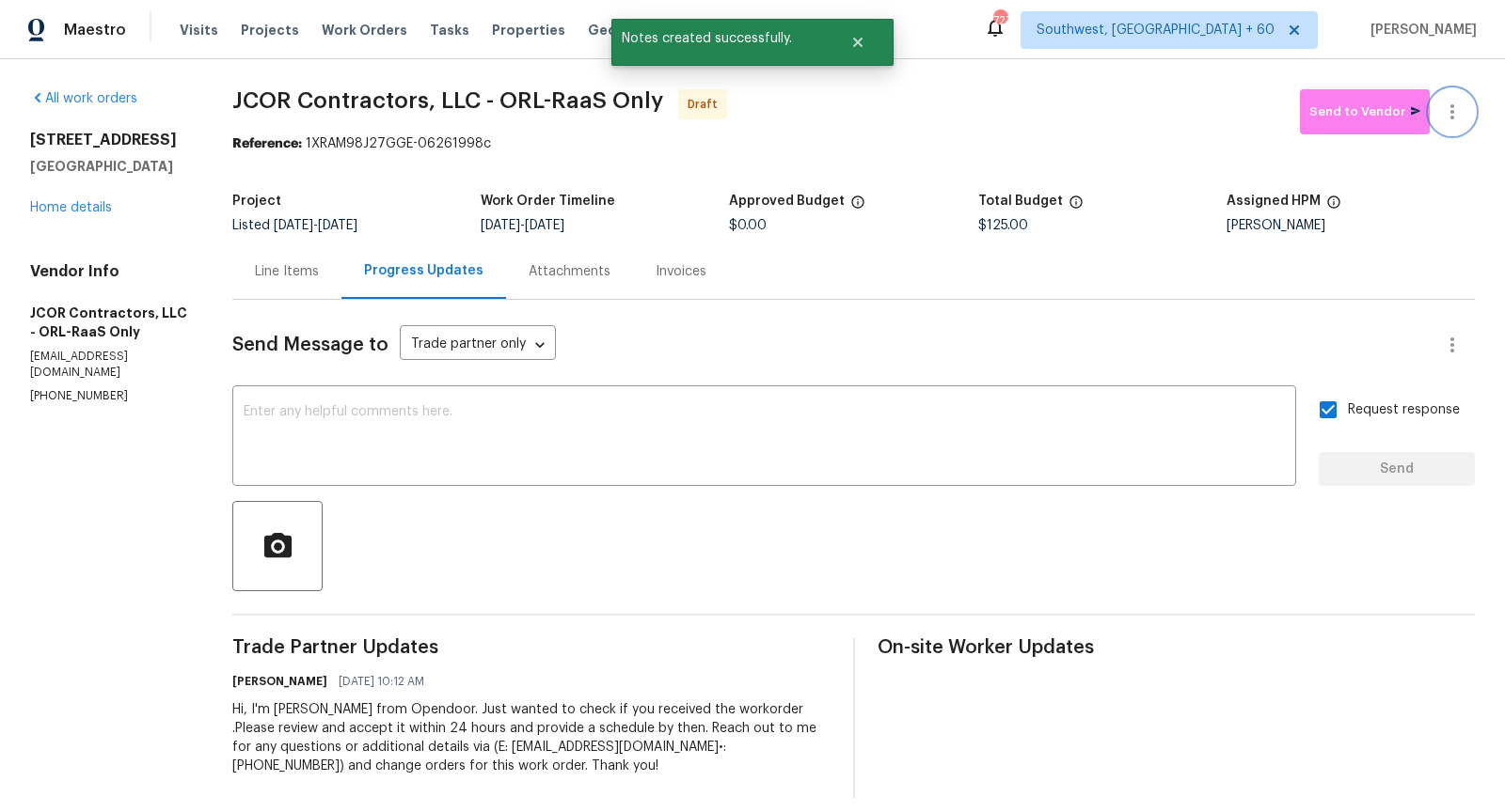
click at [1459, 125] on button "button" at bounding box center [1452, 111] width 45 height 45
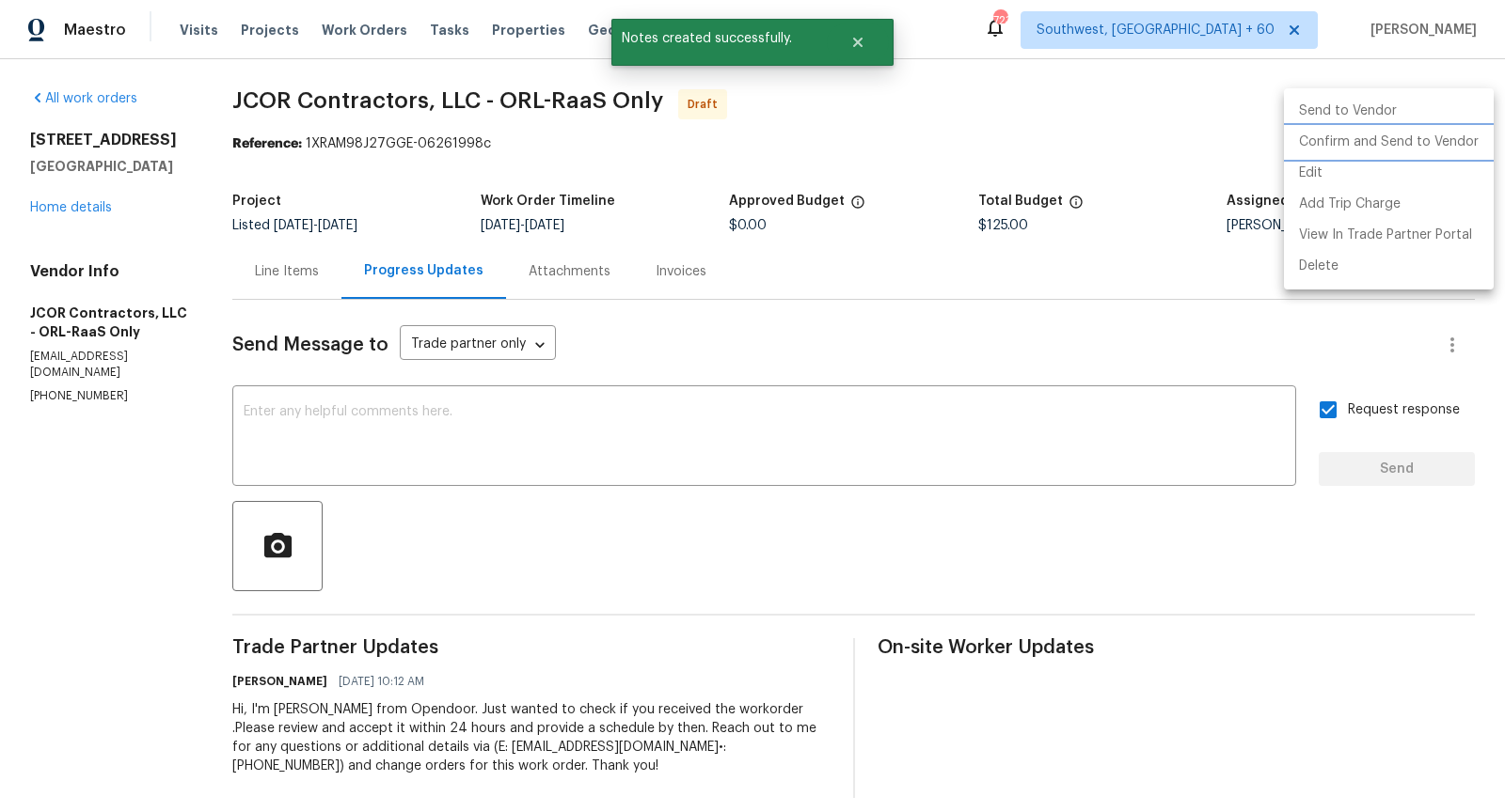
click at [1321, 148] on li "Confirm and Send to Vendor" at bounding box center [1388, 142] width 210 height 31
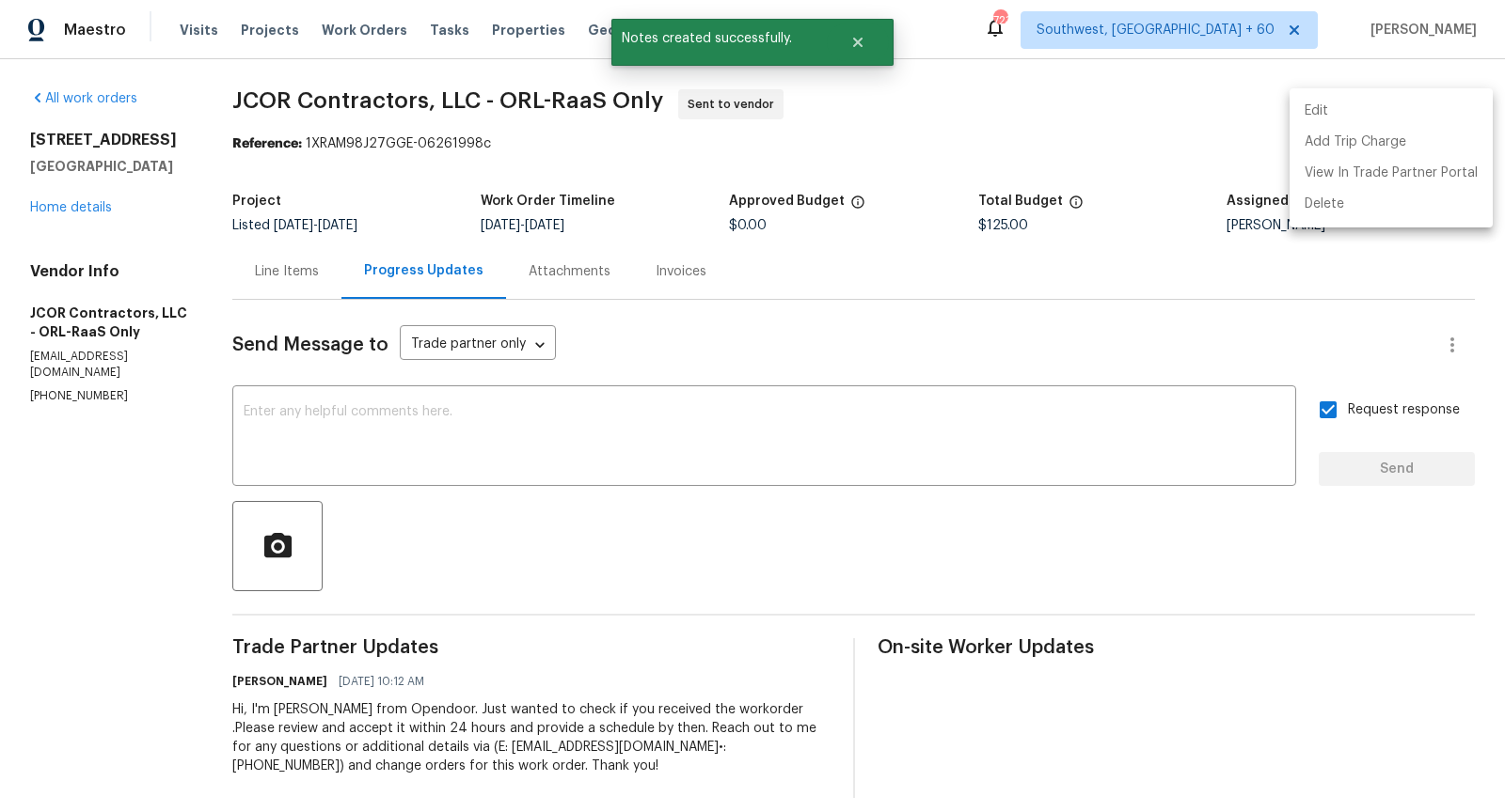
click at [74, 209] on div at bounding box center [752, 406] width 1505 height 812
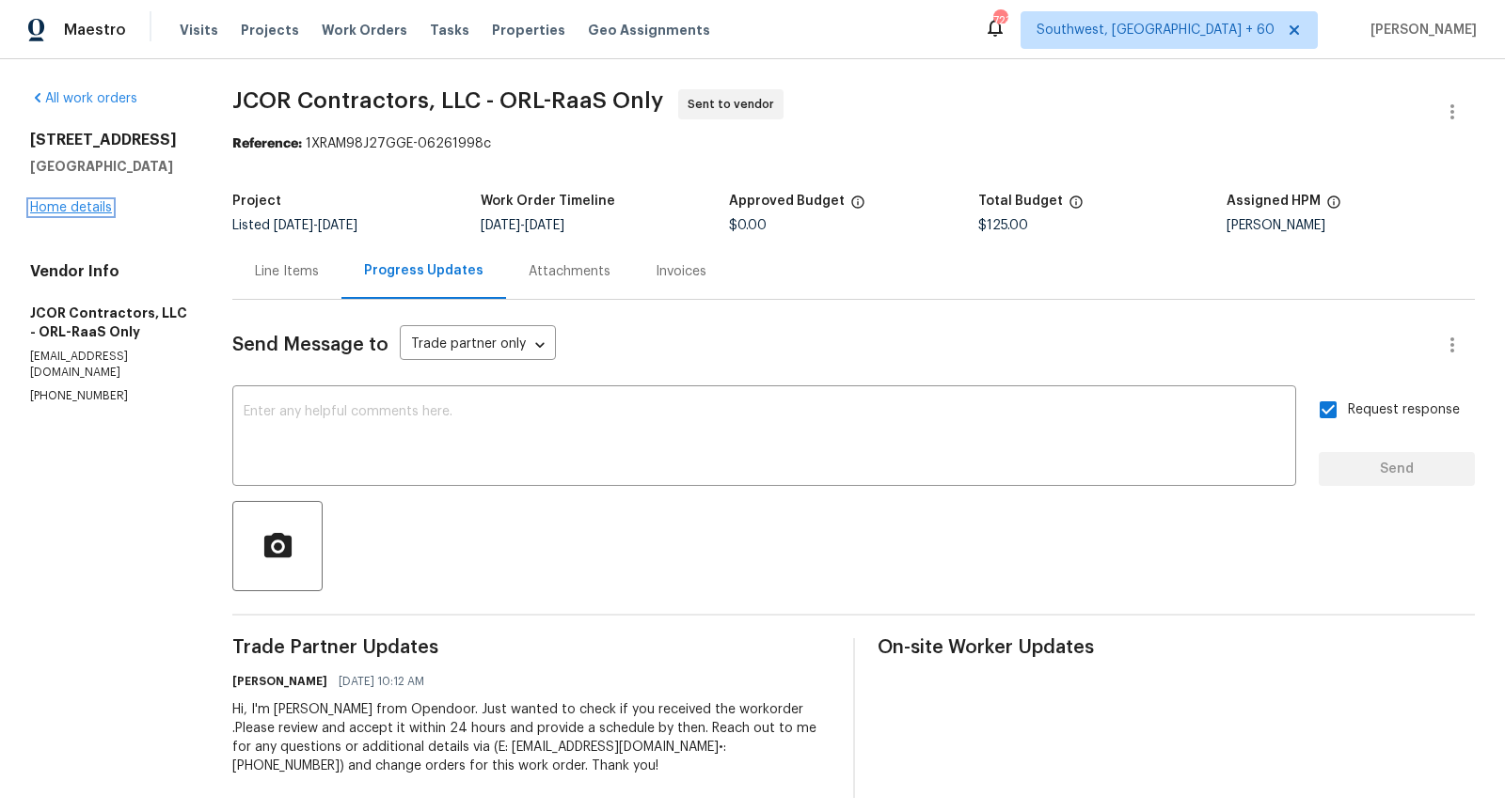
click at [59, 209] on link "Home details" at bounding box center [71, 208] width 82 height 14
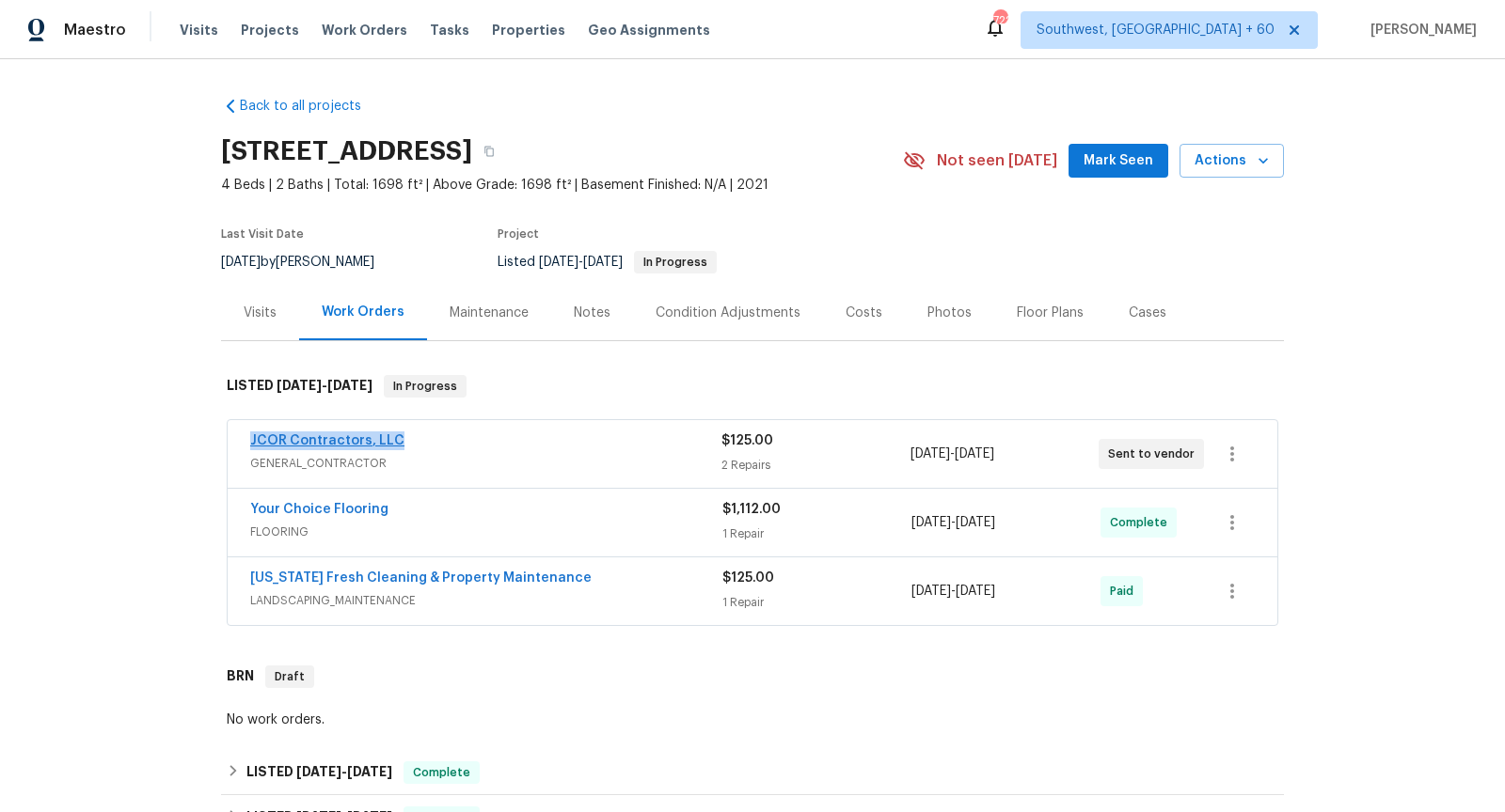
drag, startPoint x: 408, startPoint y: 438, endPoint x: 251, endPoint y: 438, distance: 157.0
click at [251, 438] on div "JCOR Contractors, LLC" at bounding box center [486, 442] width 471 height 22
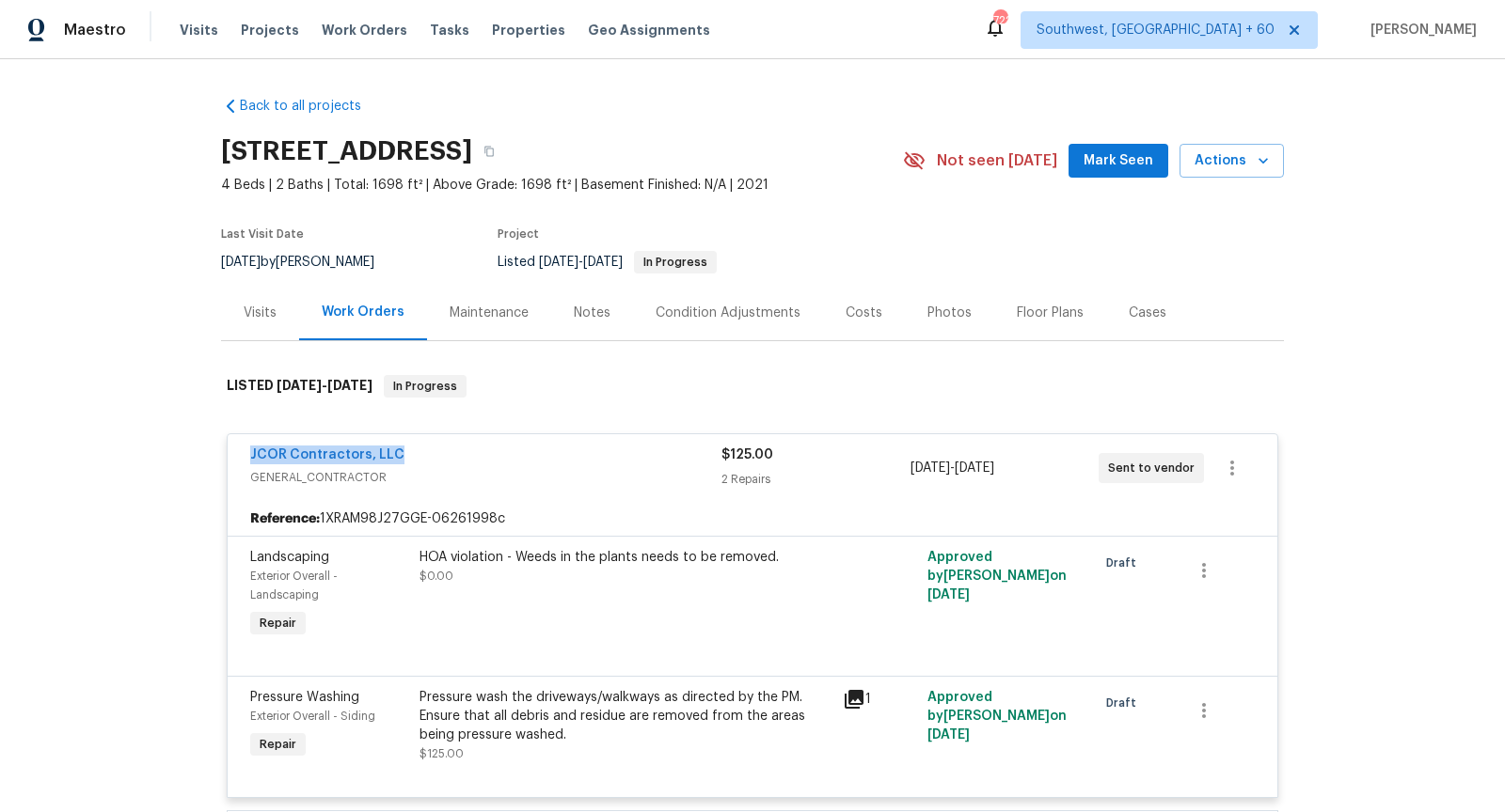
copy link "JCOR Contractors, LLC"
